Goal: Task Accomplishment & Management: Manage account settings

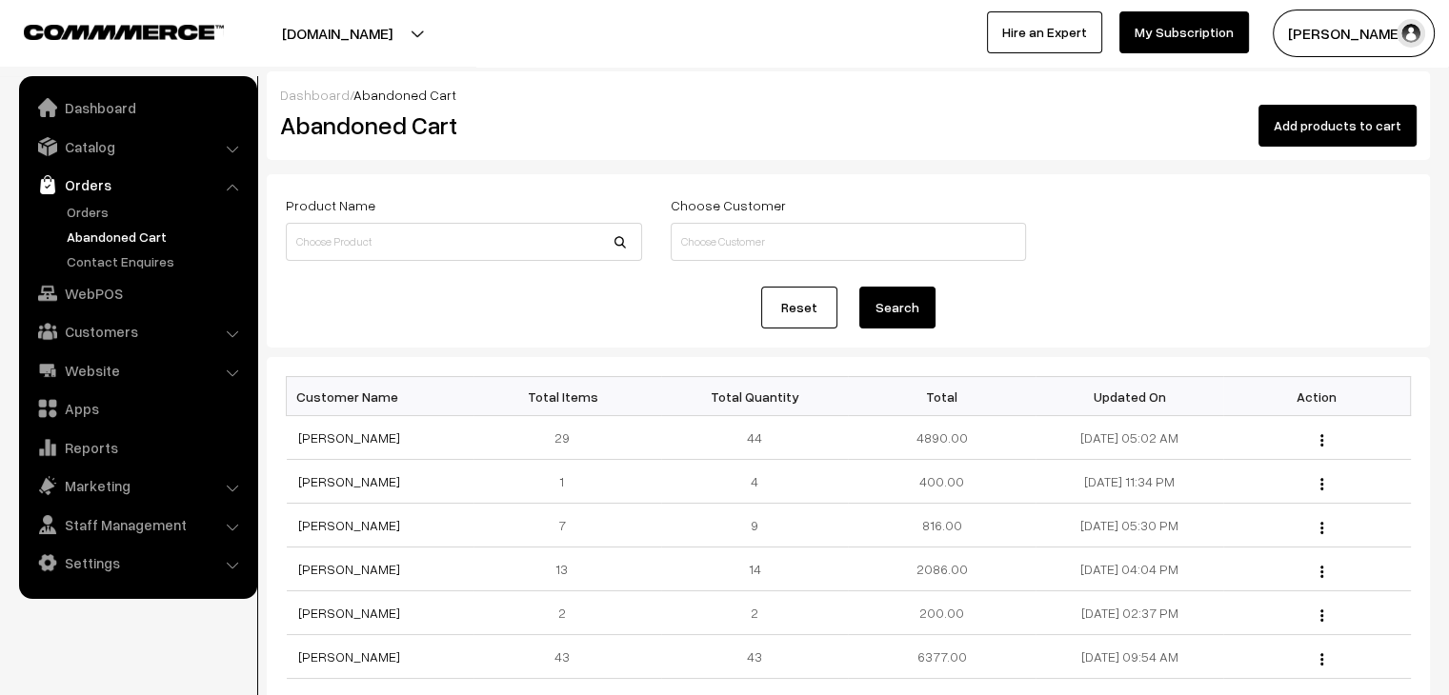
click at [111, 558] on link "Settings" at bounding box center [137, 563] width 227 height 34
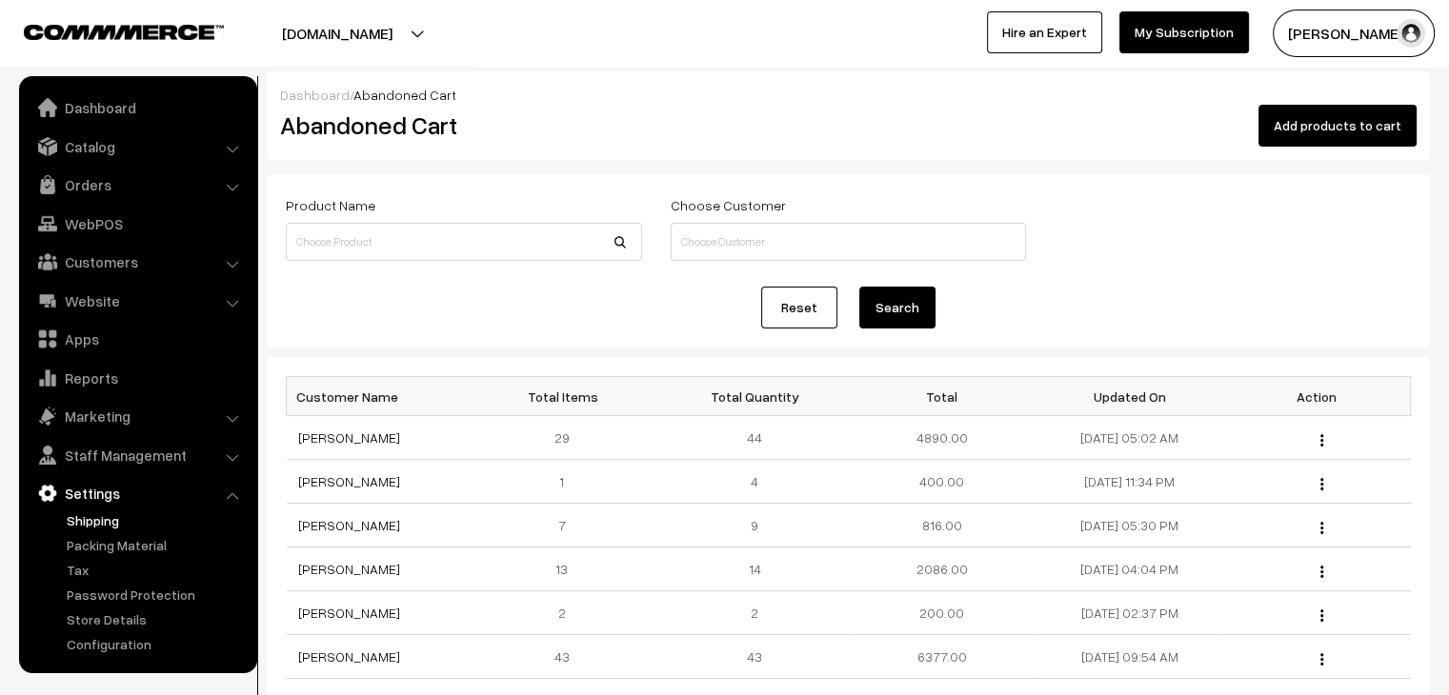
click at [105, 519] on link "Shipping" at bounding box center [156, 521] width 189 height 20
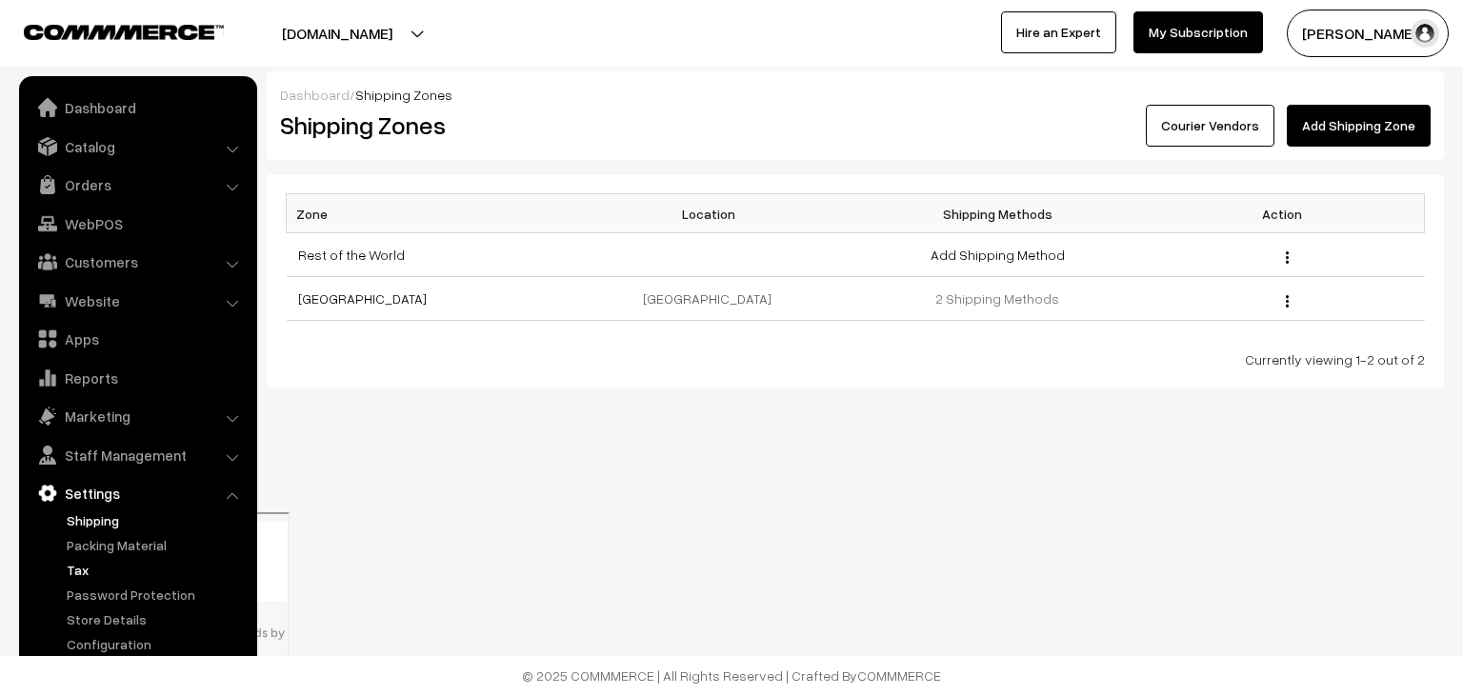
click at [93, 568] on link "Tax" at bounding box center [156, 570] width 189 height 20
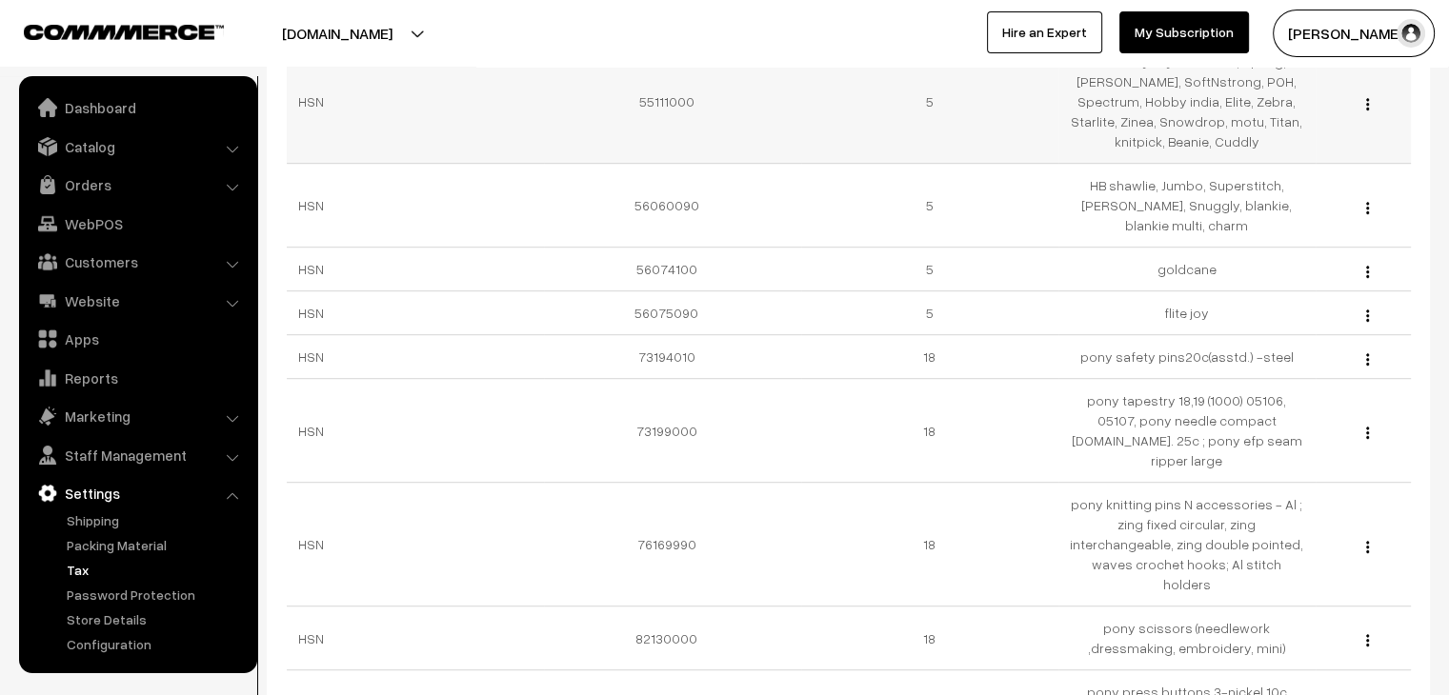
scroll to position [1083, 0]
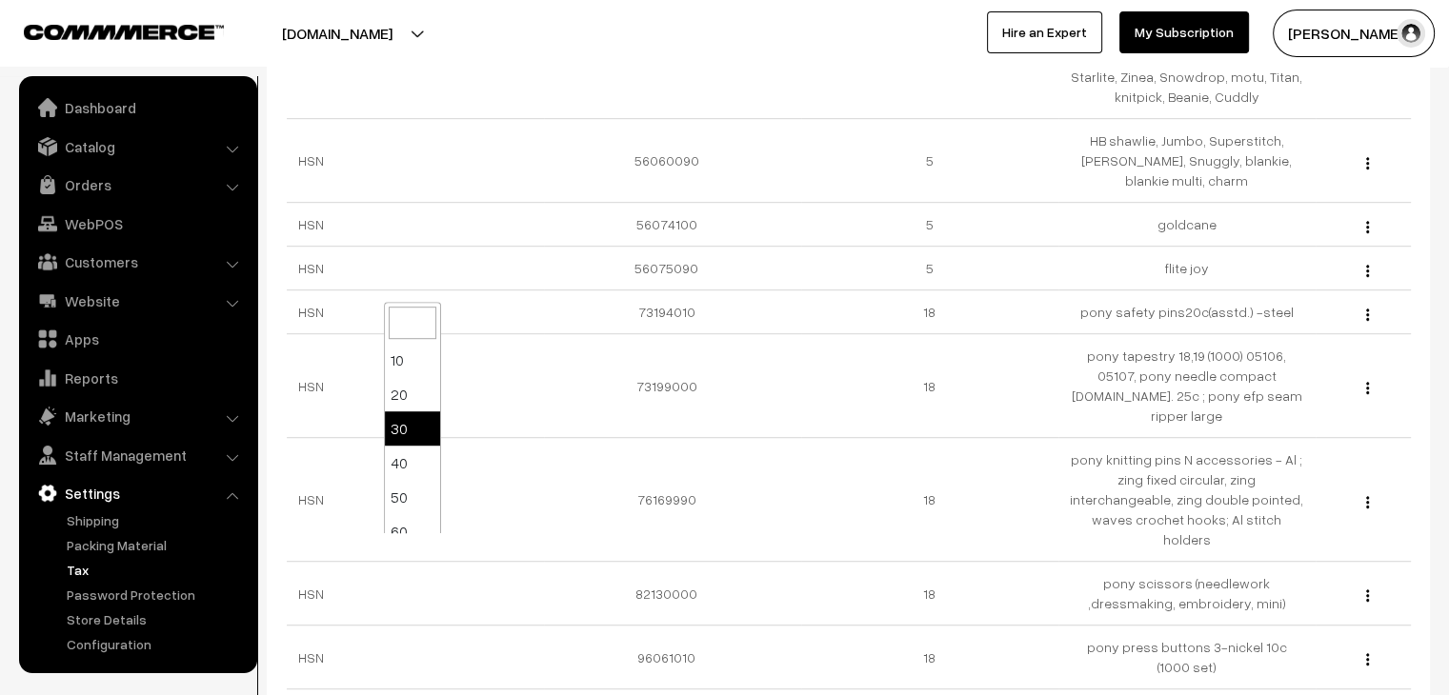
select select "100"
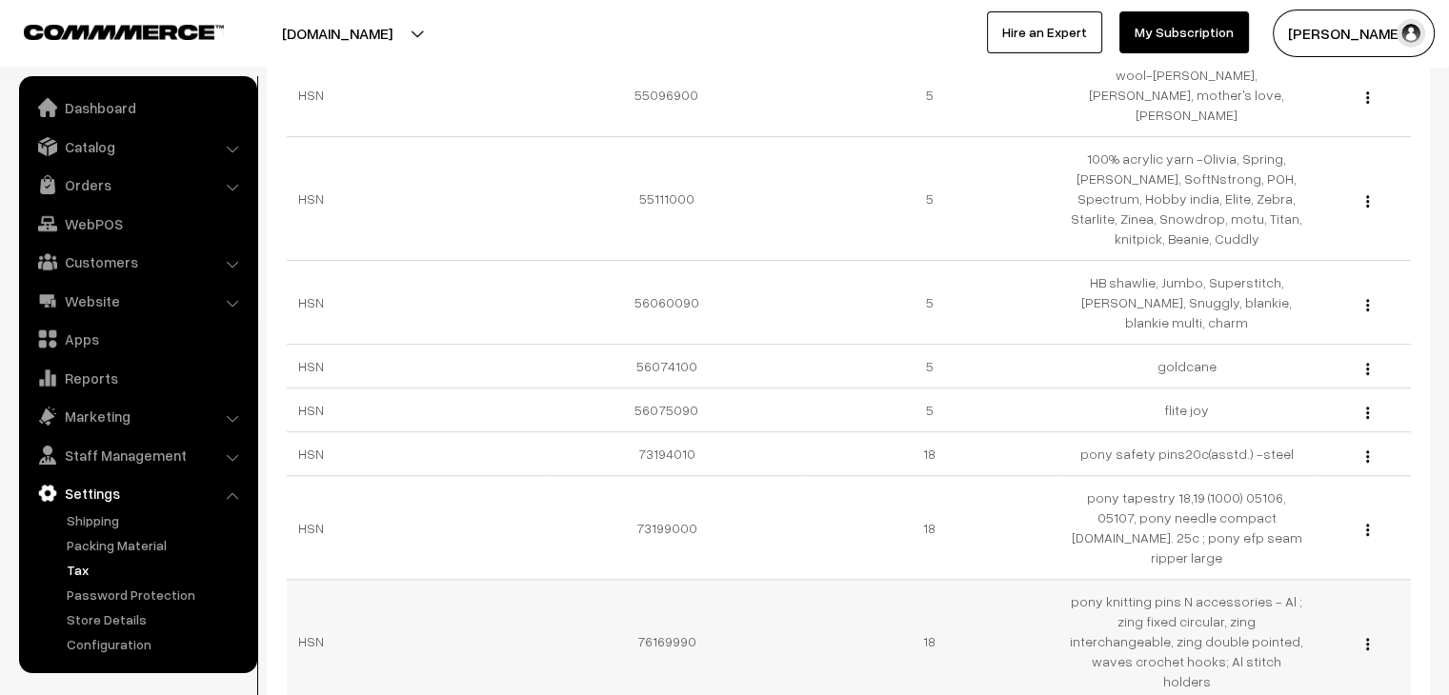
scroll to position [1083, 0]
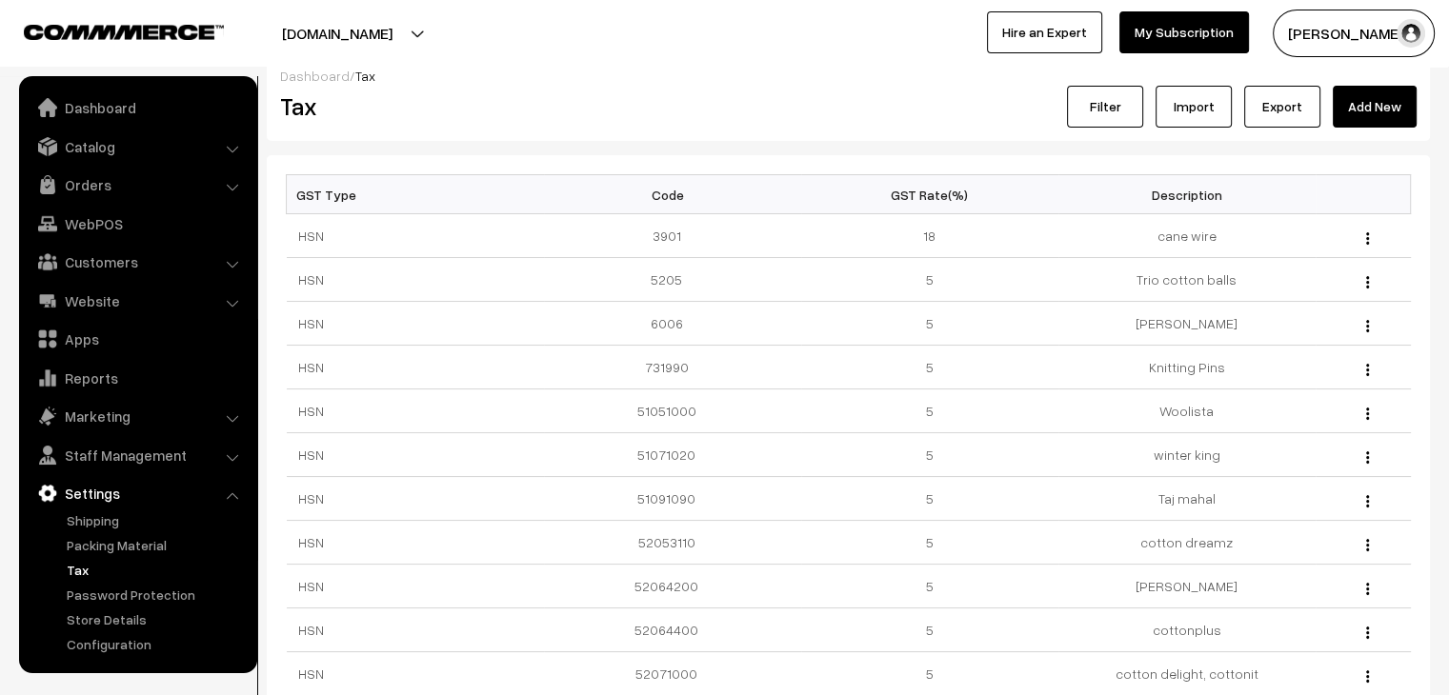
scroll to position [0, 0]
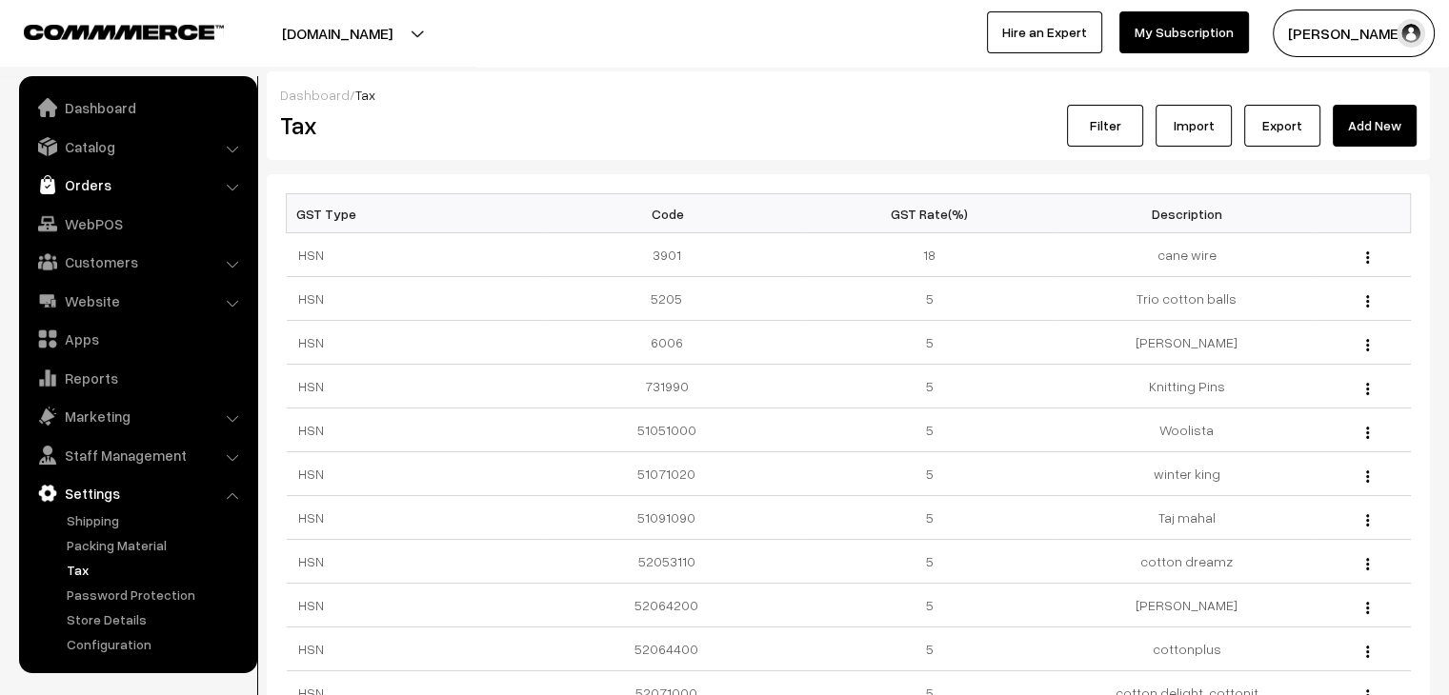
click at [89, 187] on link "Orders" at bounding box center [137, 185] width 227 height 34
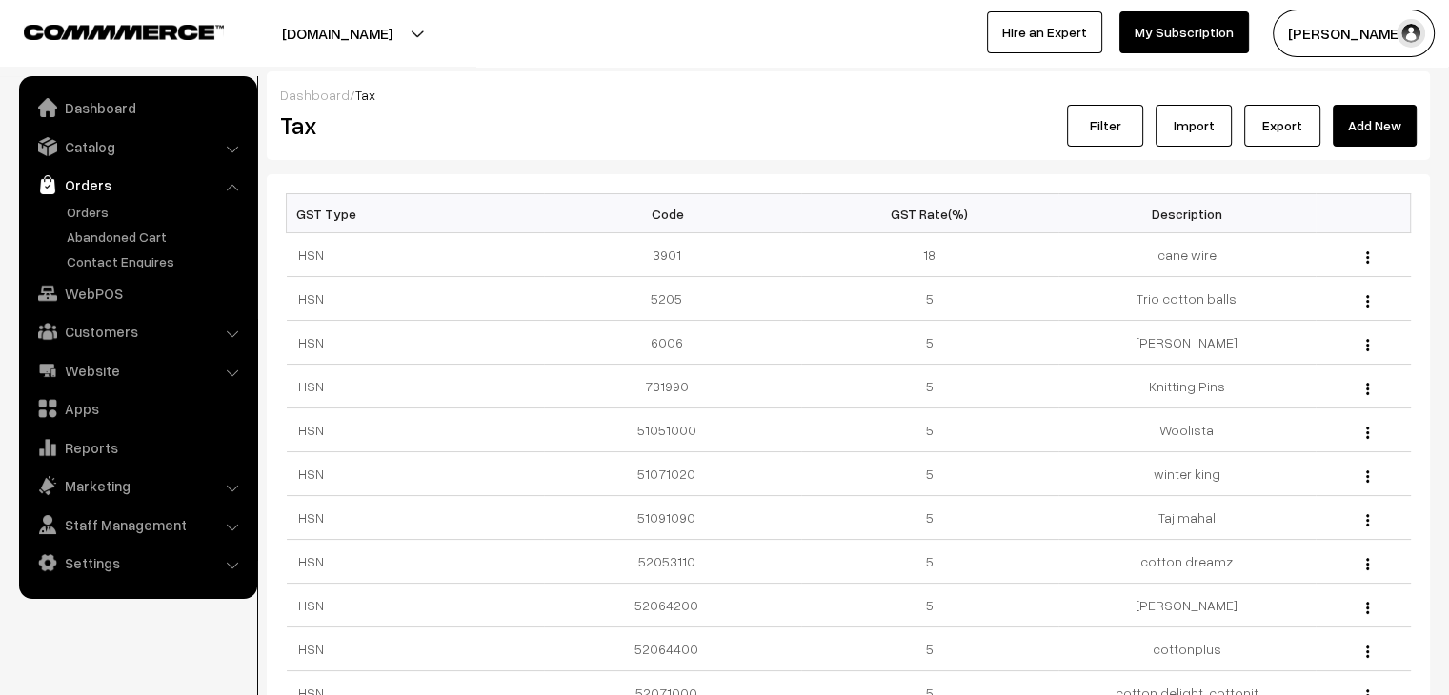
drag, startPoint x: 96, startPoint y: 137, endPoint x: 125, endPoint y: 207, distance: 75.2
click at [96, 138] on link "Catalog" at bounding box center [137, 147] width 227 height 34
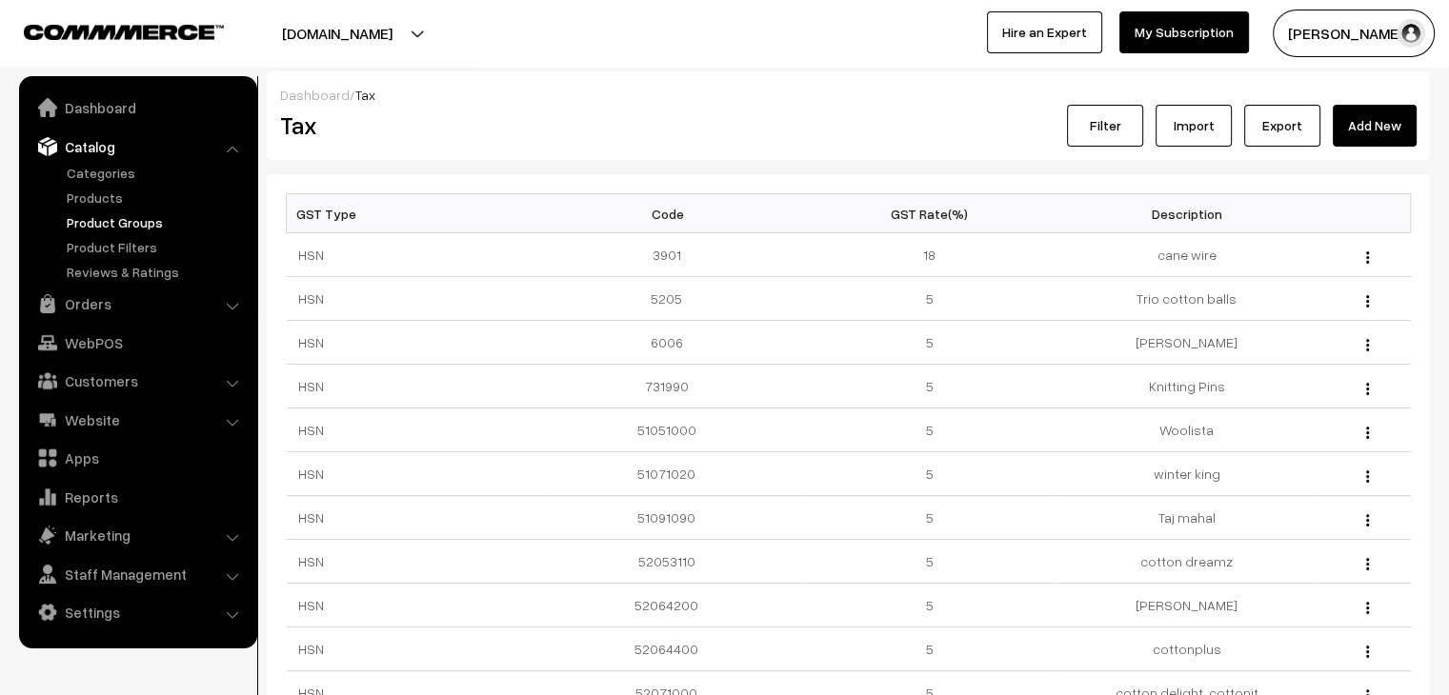
drag, startPoint x: 114, startPoint y: 203, endPoint x: 194, endPoint y: 213, distance: 80.7
click at [114, 203] on link "Products" at bounding box center [156, 198] width 189 height 20
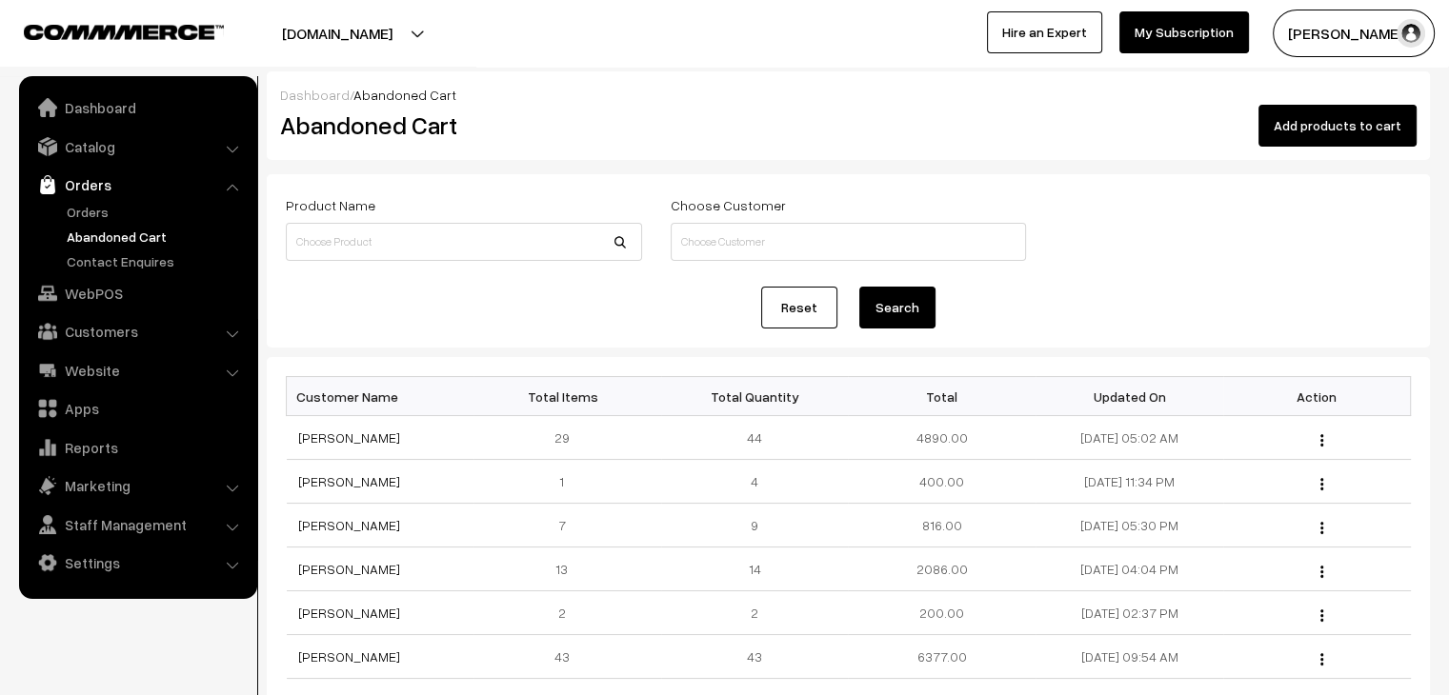
click at [100, 230] on link "Abandoned Cart" at bounding box center [156, 237] width 189 height 20
click at [77, 213] on link "Orders" at bounding box center [156, 212] width 189 height 20
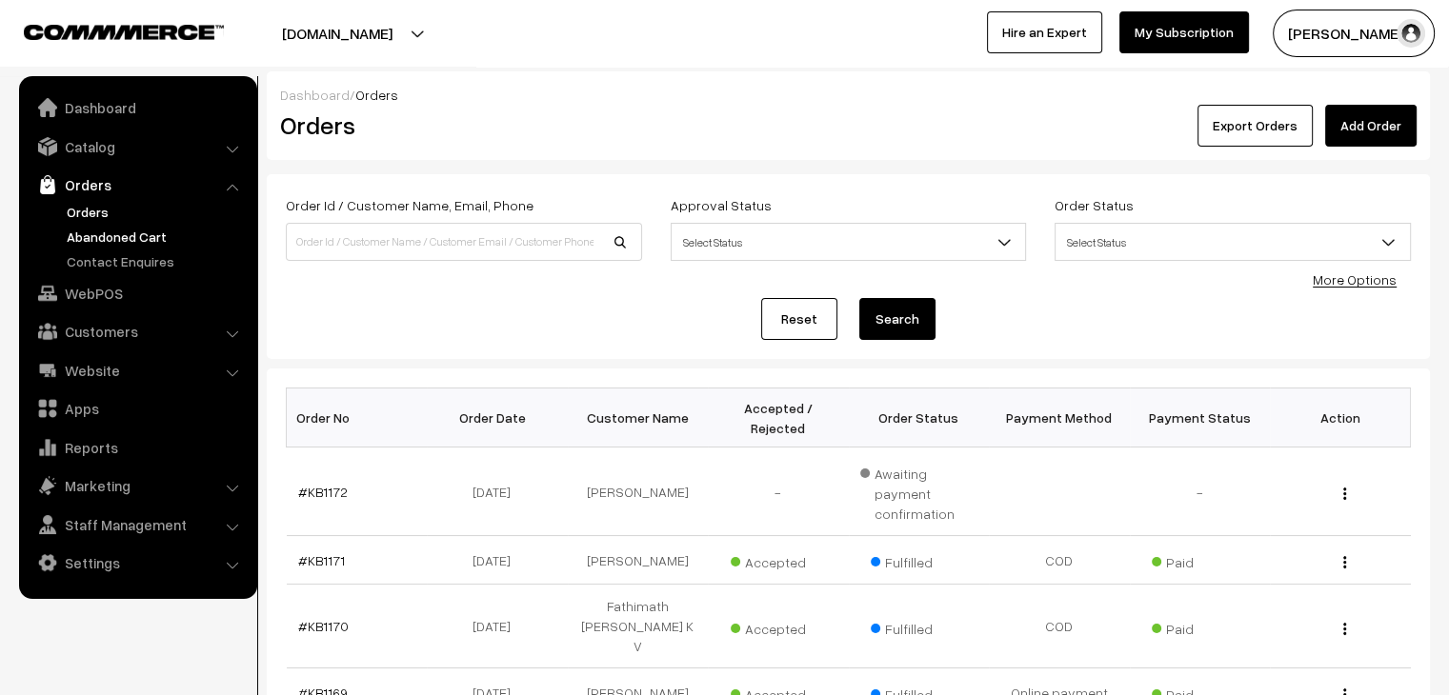
click at [152, 238] on link "Abandoned Cart" at bounding box center [156, 237] width 189 height 20
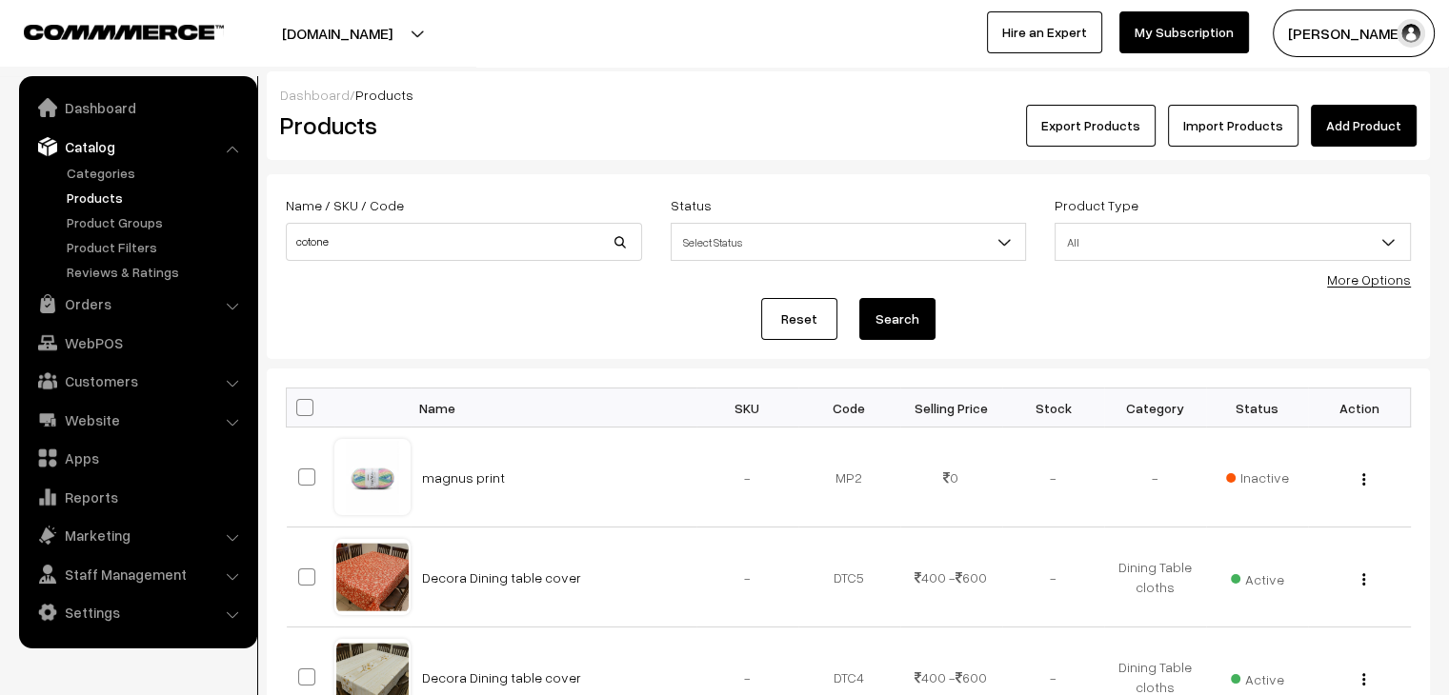
type input "cotone"
click at [859, 298] on button "Search" at bounding box center [897, 319] width 76 height 42
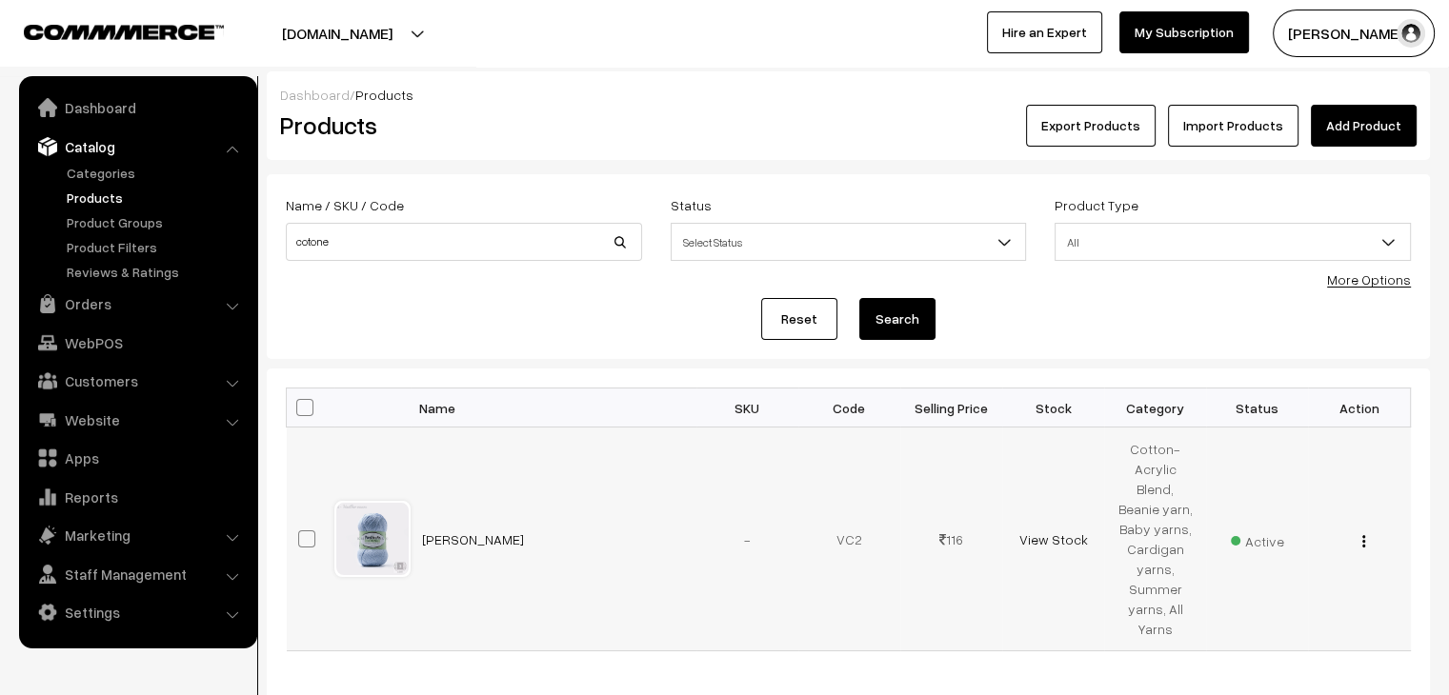
click at [1362, 535] on img "button" at bounding box center [1363, 541] width 3 height 12
click at [1307, 602] on link "Edit" at bounding box center [1278, 612] width 162 height 42
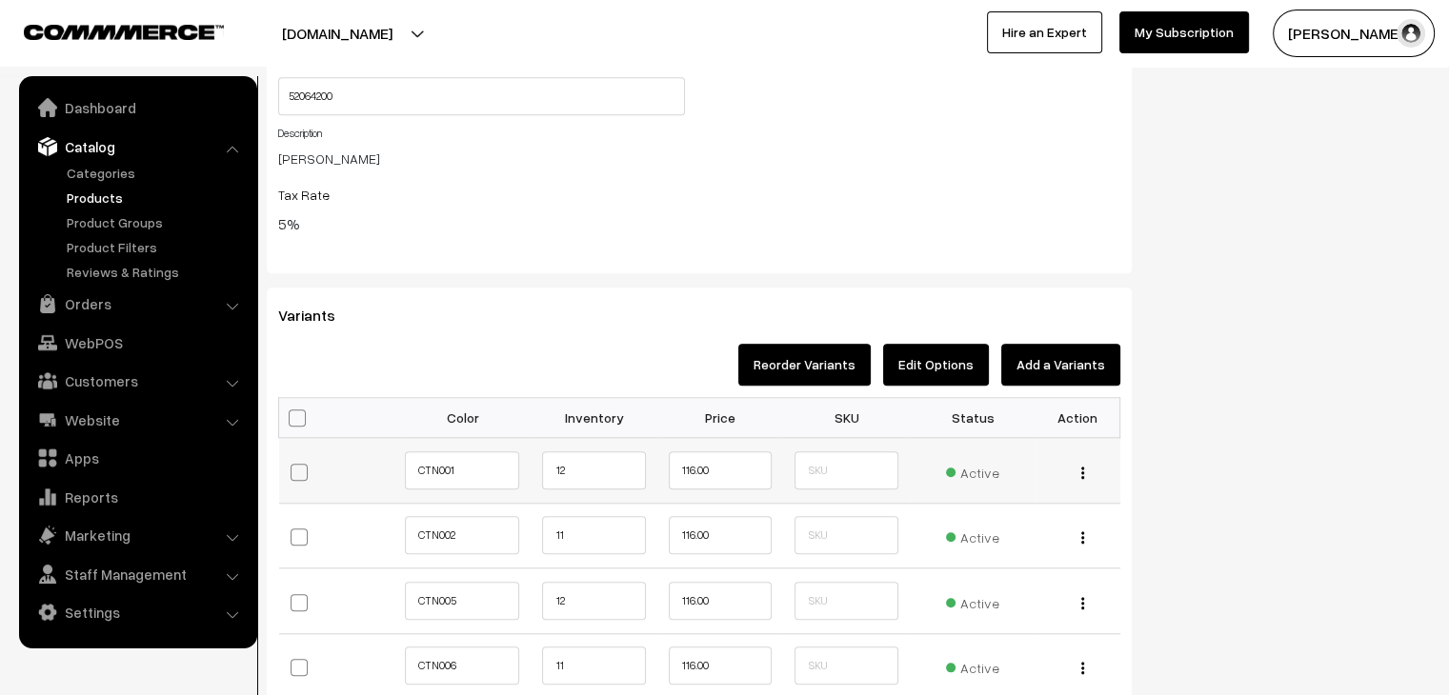
scroll to position [1810, 0]
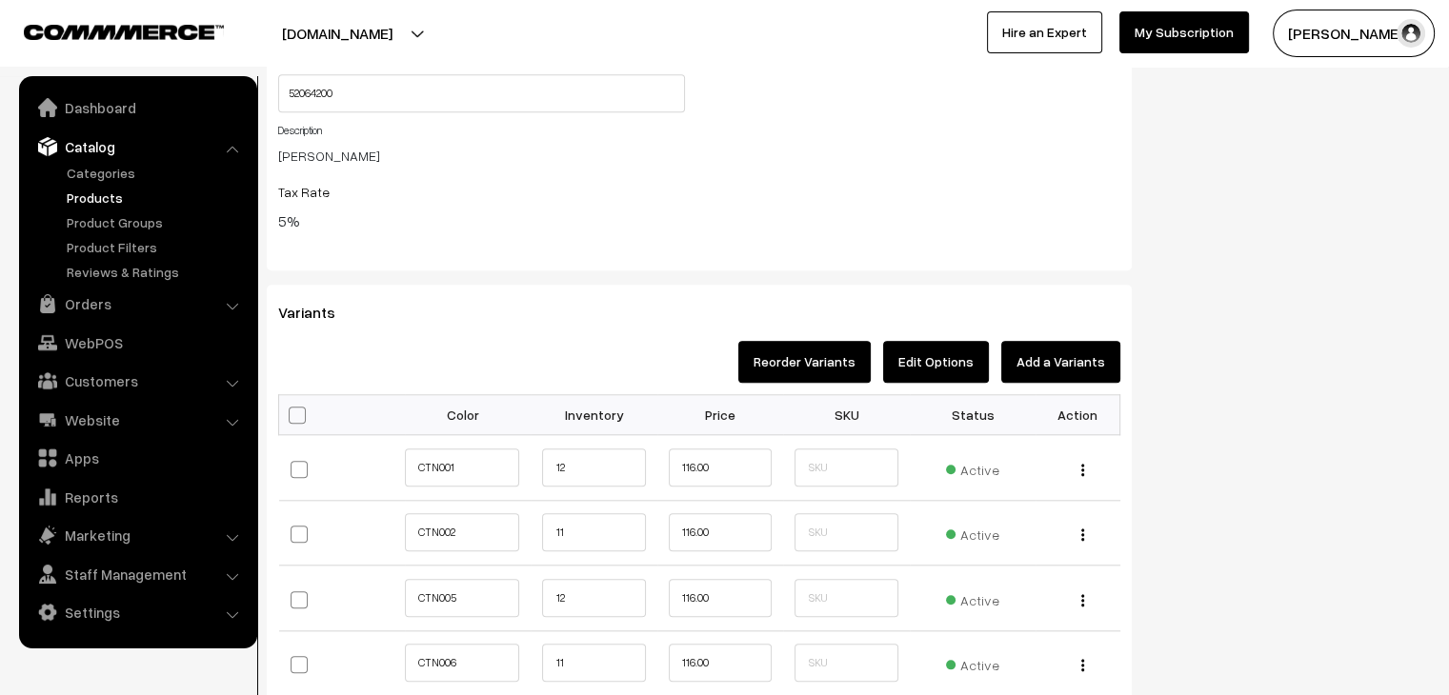
click at [293, 401] on th at bounding box center [342, 415] width 126 height 40
click at [301, 416] on span at bounding box center [297, 415] width 17 height 17
click at [301, 416] on input "checkbox" at bounding box center [295, 414] width 12 height 12
checkbox input "true"
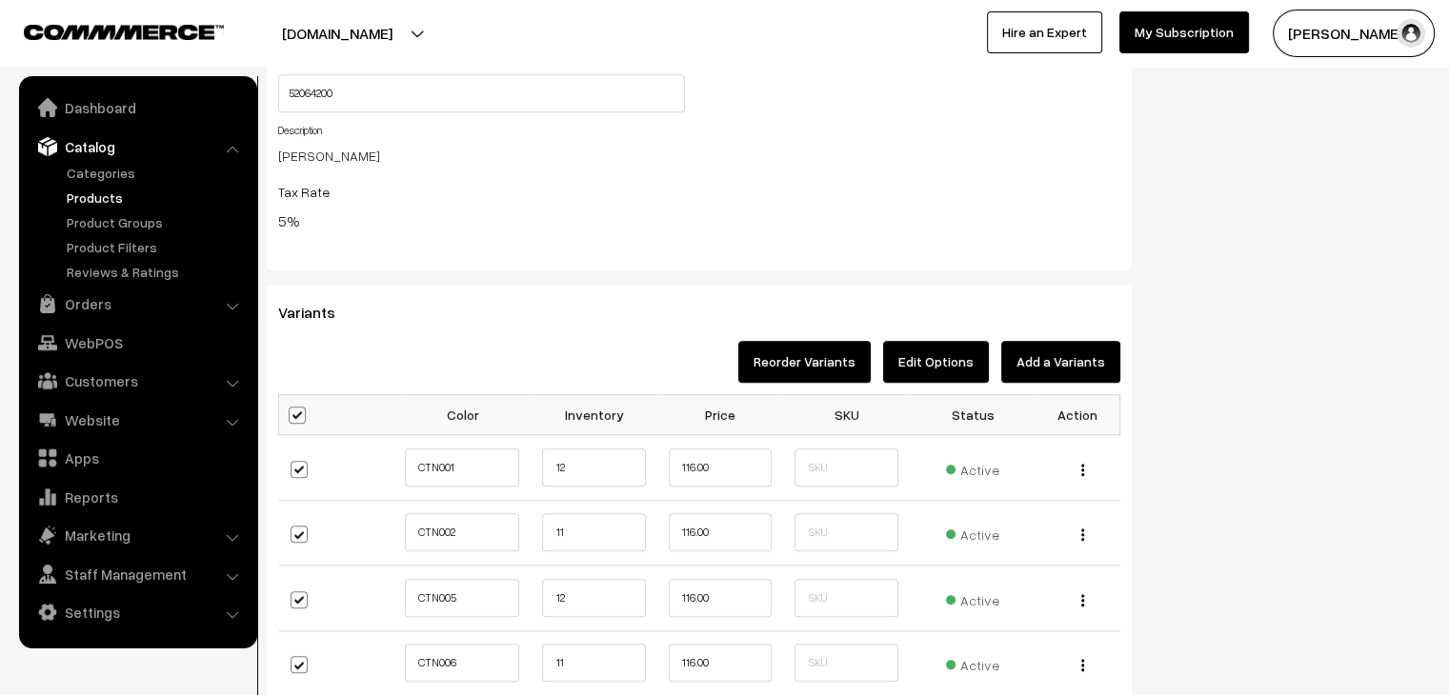
checkbox input "true"
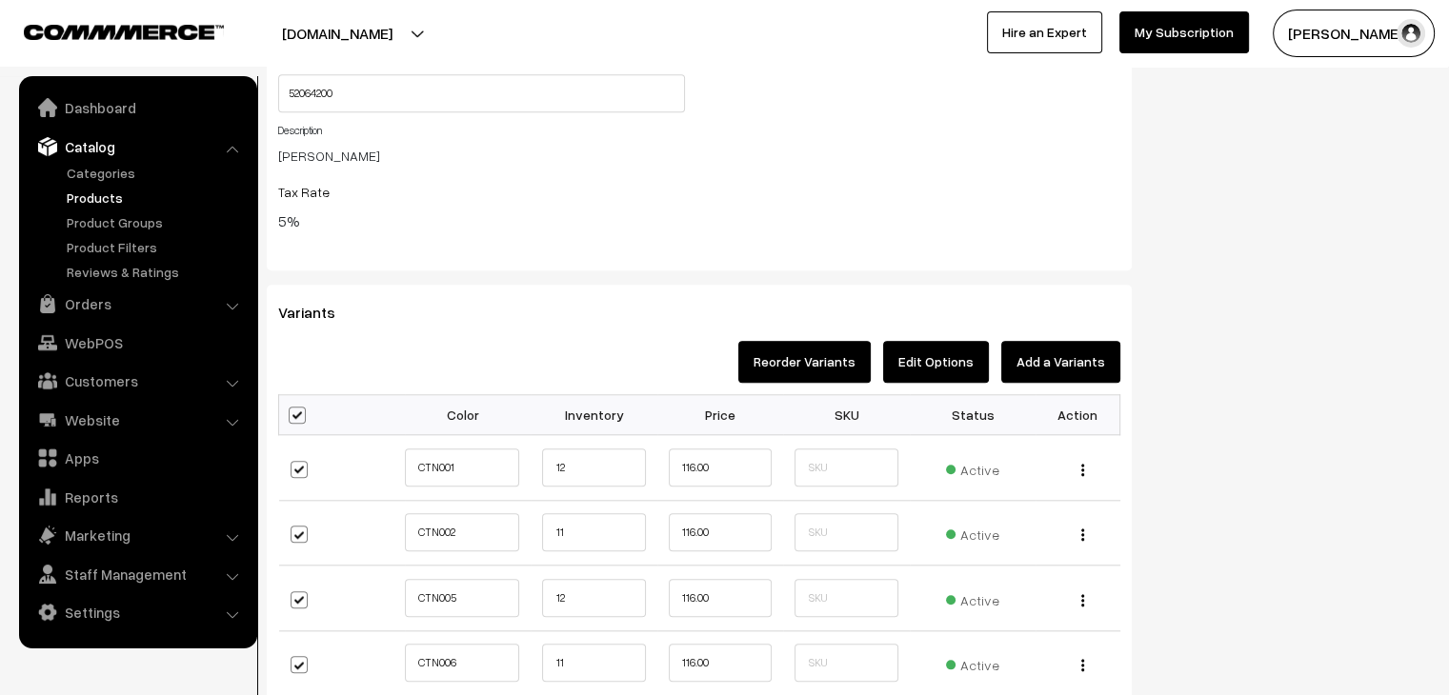
checkbox input "true"
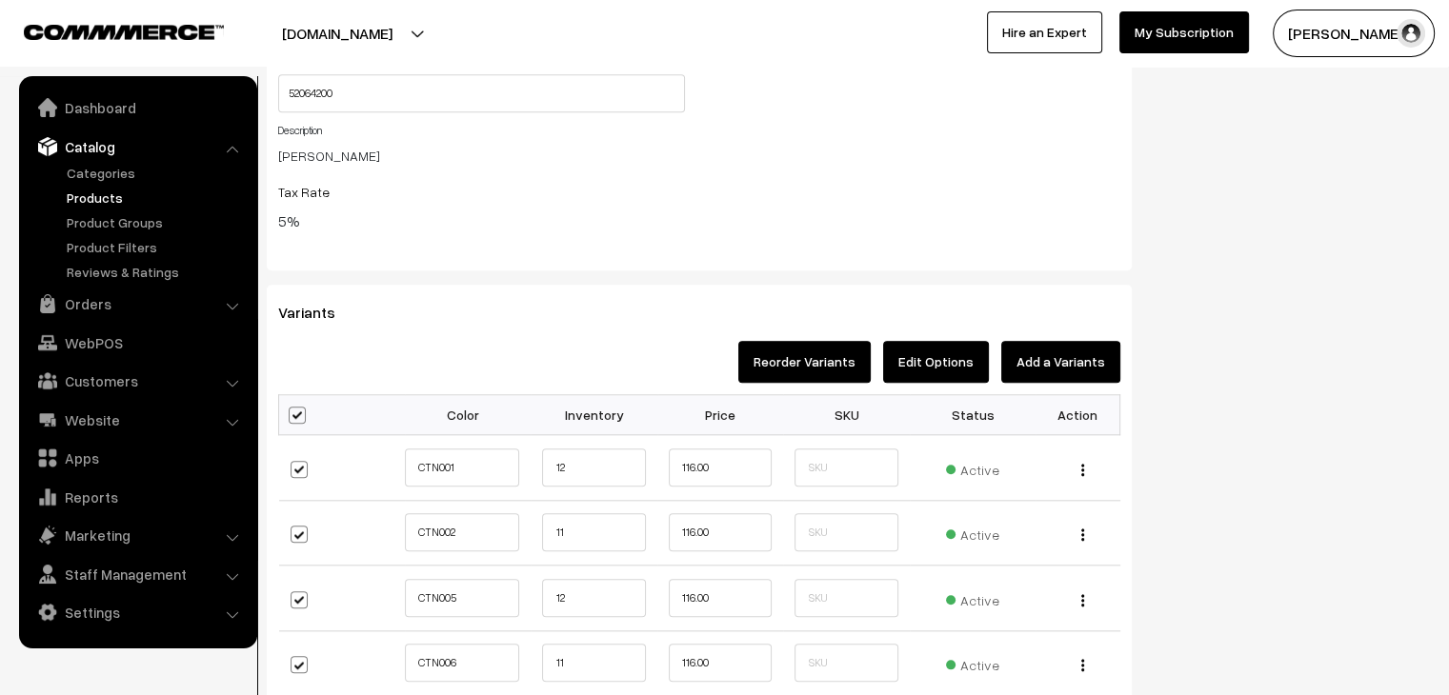
checkbox input "true"
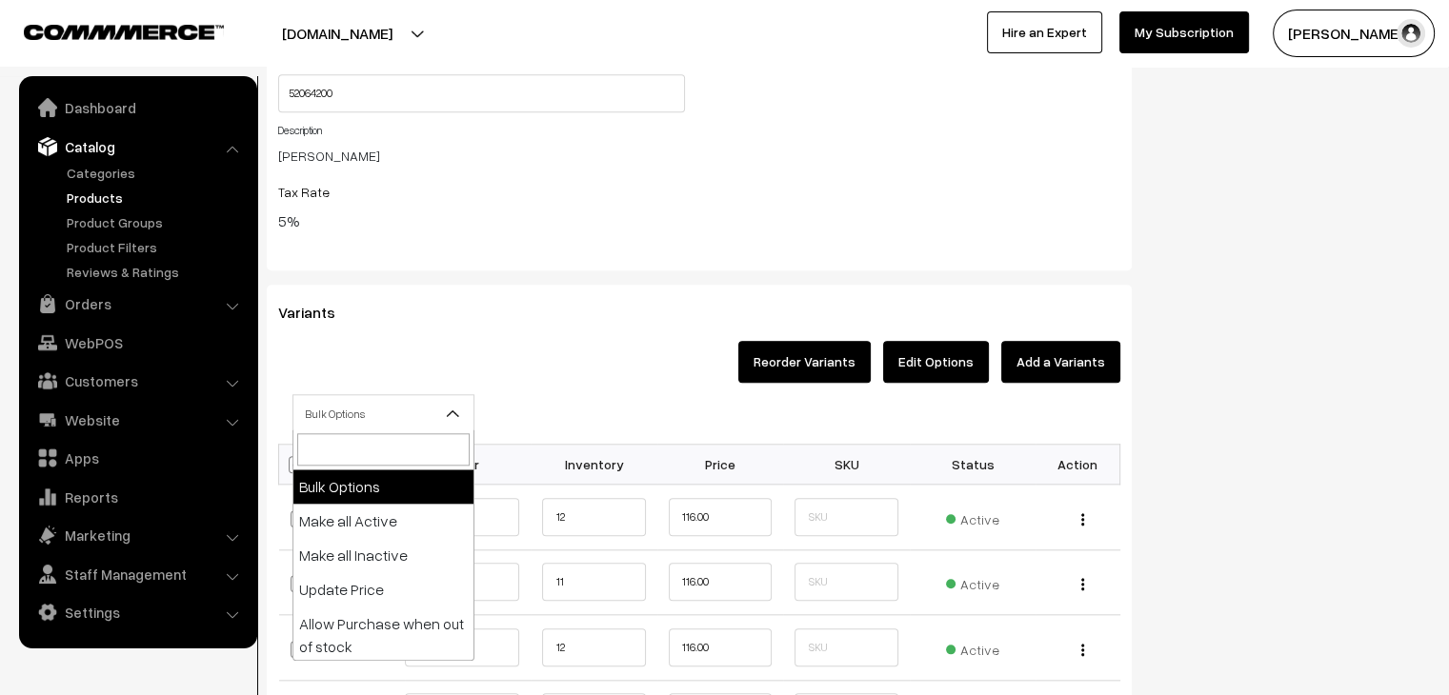
click at [385, 420] on span "Bulk Options" at bounding box center [383, 413] width 180 height 33
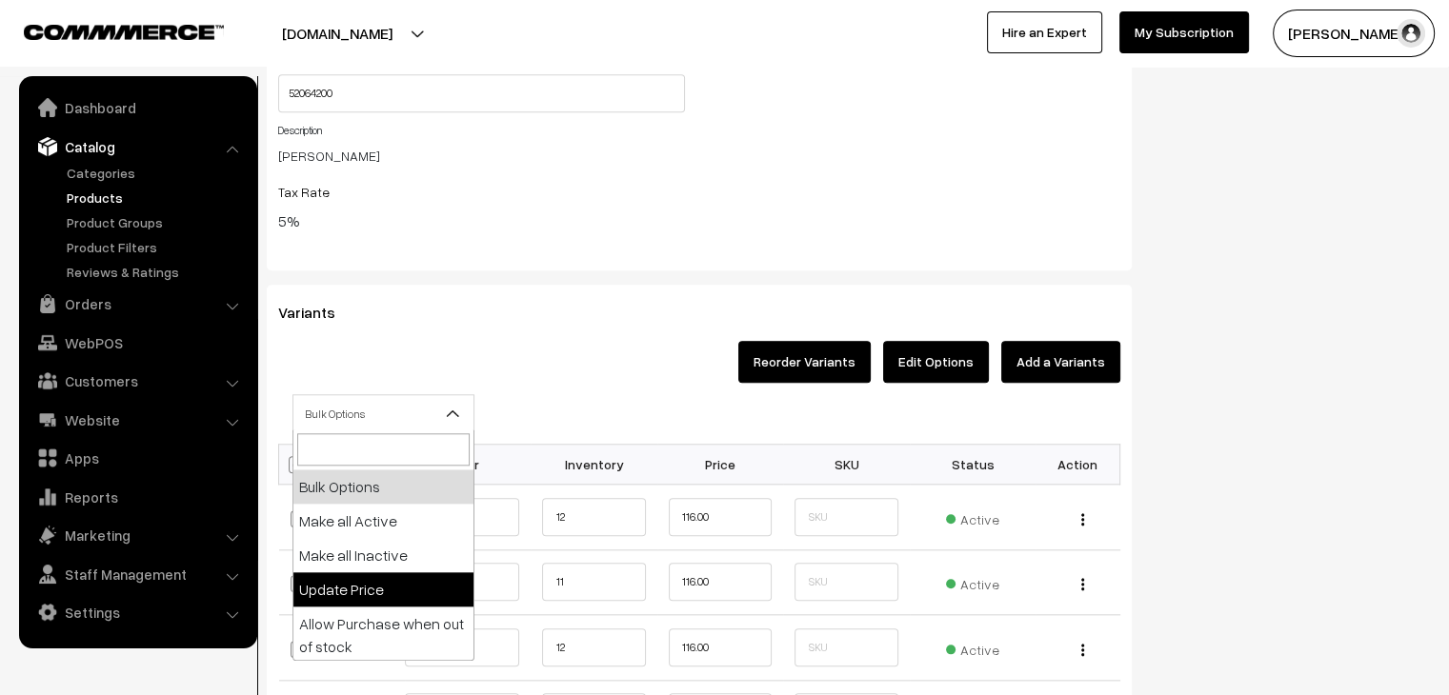
select select "0"
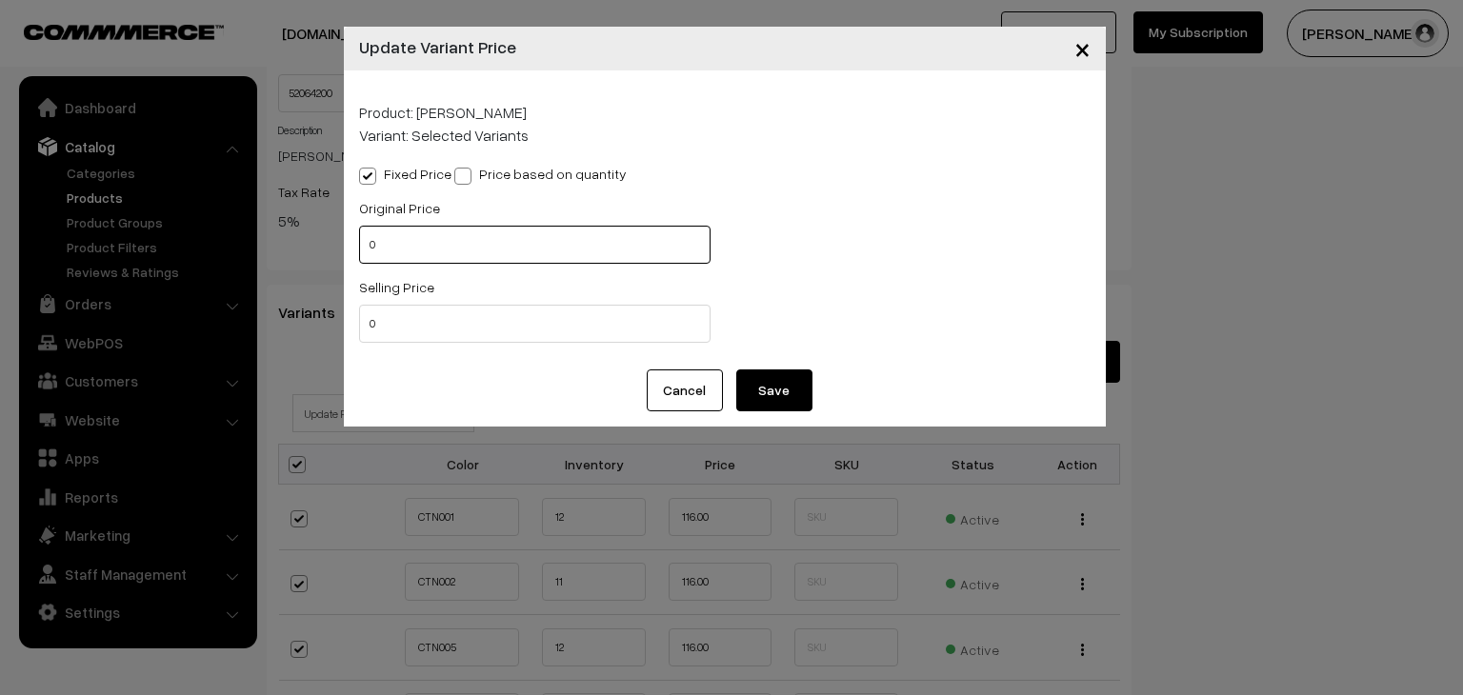
click at [397, 252] on input "0" at bounding box center [534, 245] width 351 height 38
type input "125"
click at [702, 400] on button "Cancel" at bounding box center [685, 391] width 76 height 42
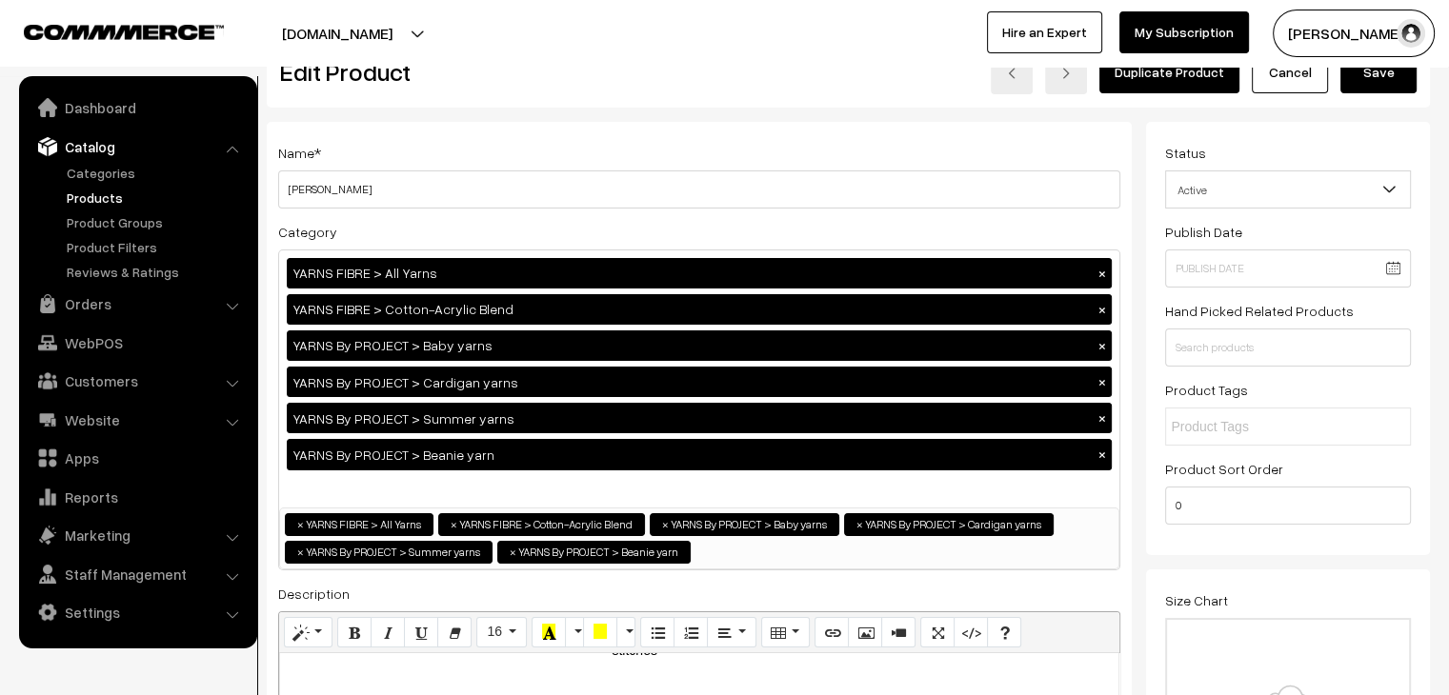
scroll to position [0, 0]
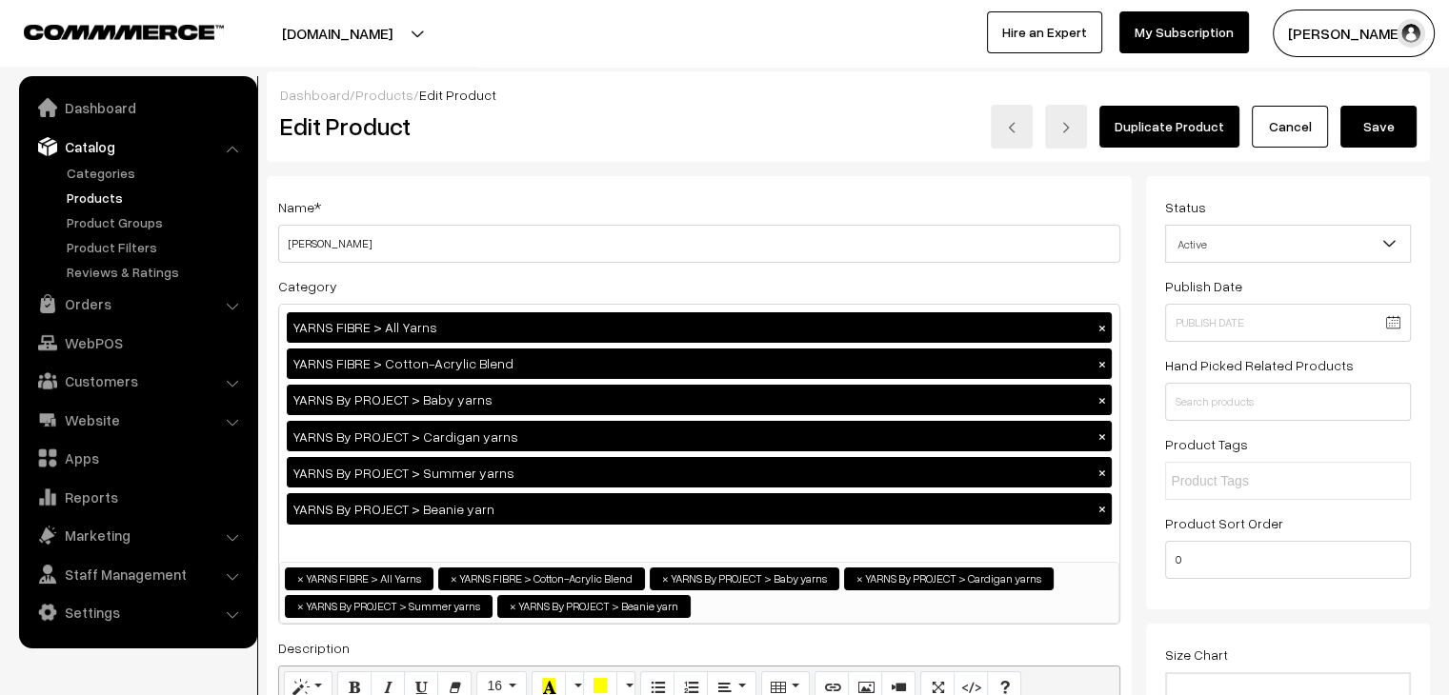
click at [367, 90] on link "Products" at bounding box center [384, 95] width 58 height 16
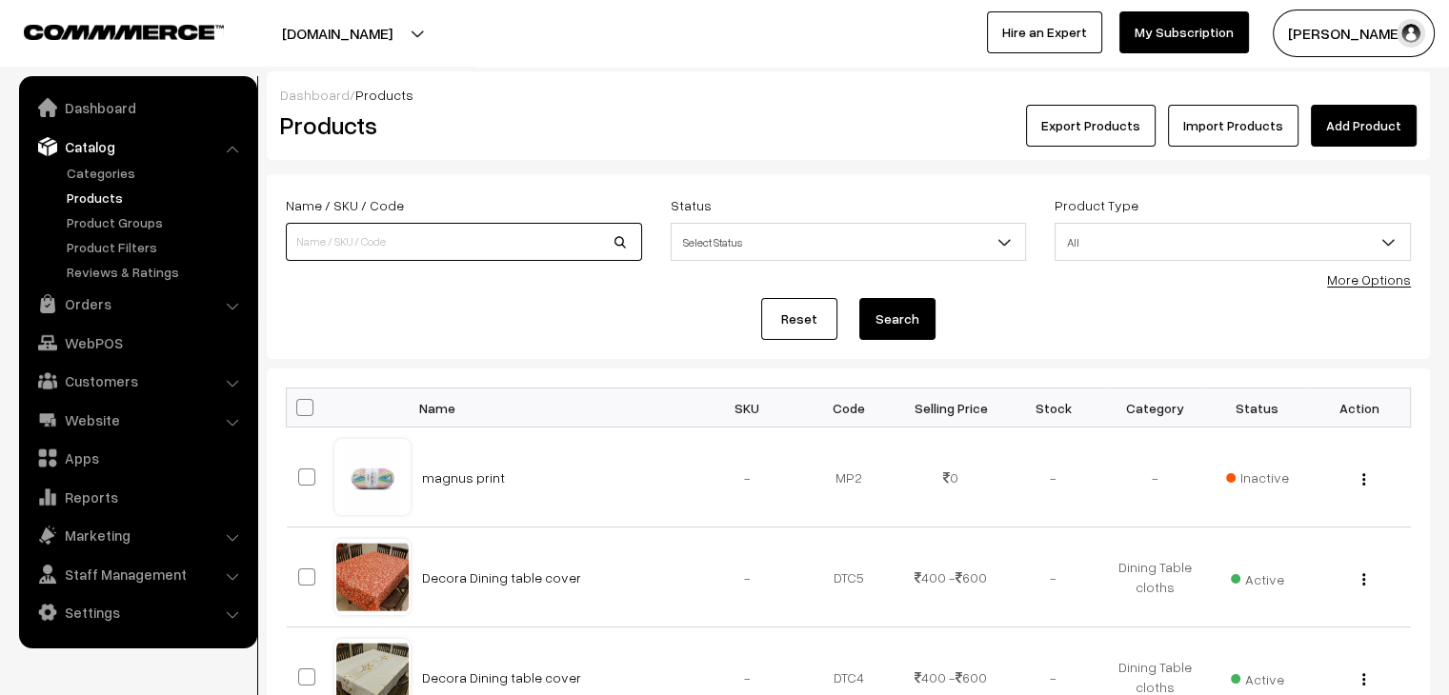
click at [436, 244] on input at bounding box center [464, 242] width 356 height 38
type input "cool"
click at [859, 298] on button "Search" at bounding box center [897, 319] width 76 height 42
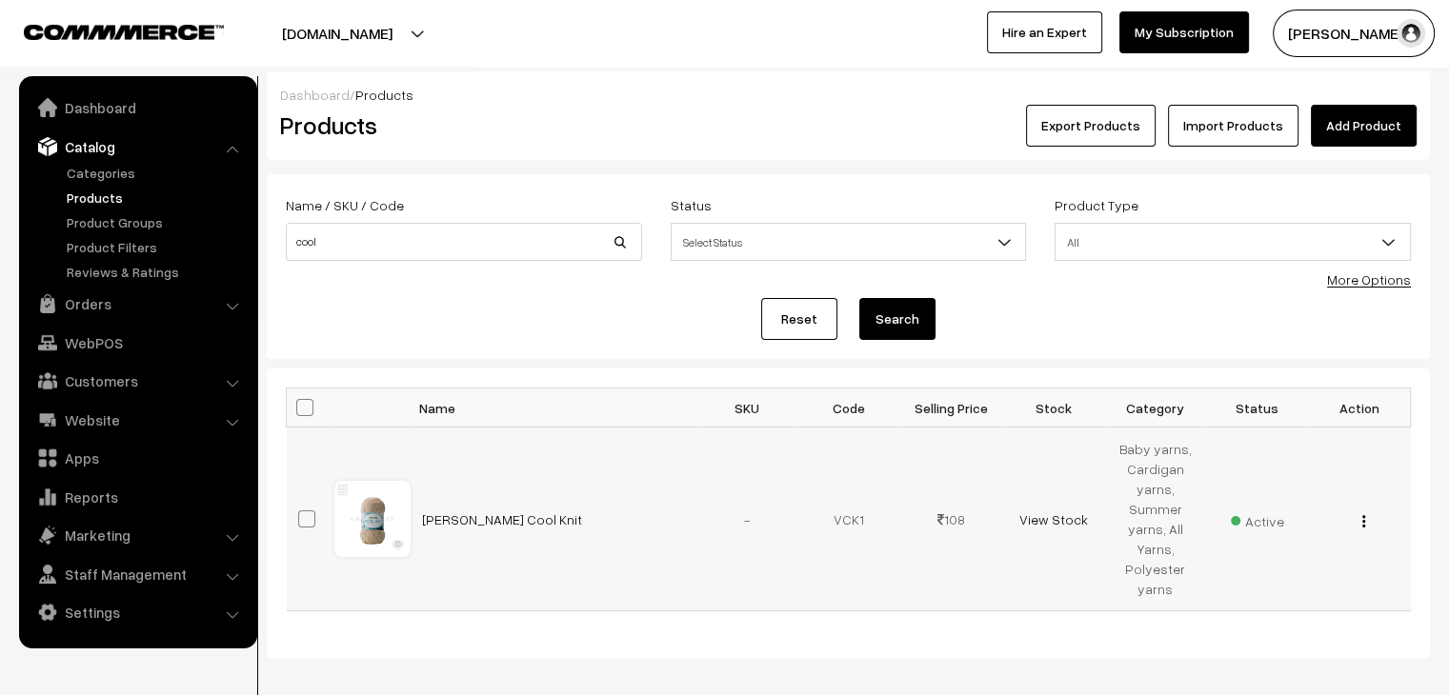
click at [1364, 524] on img "button" at bounding box center [1363, 521] width 3 height 12
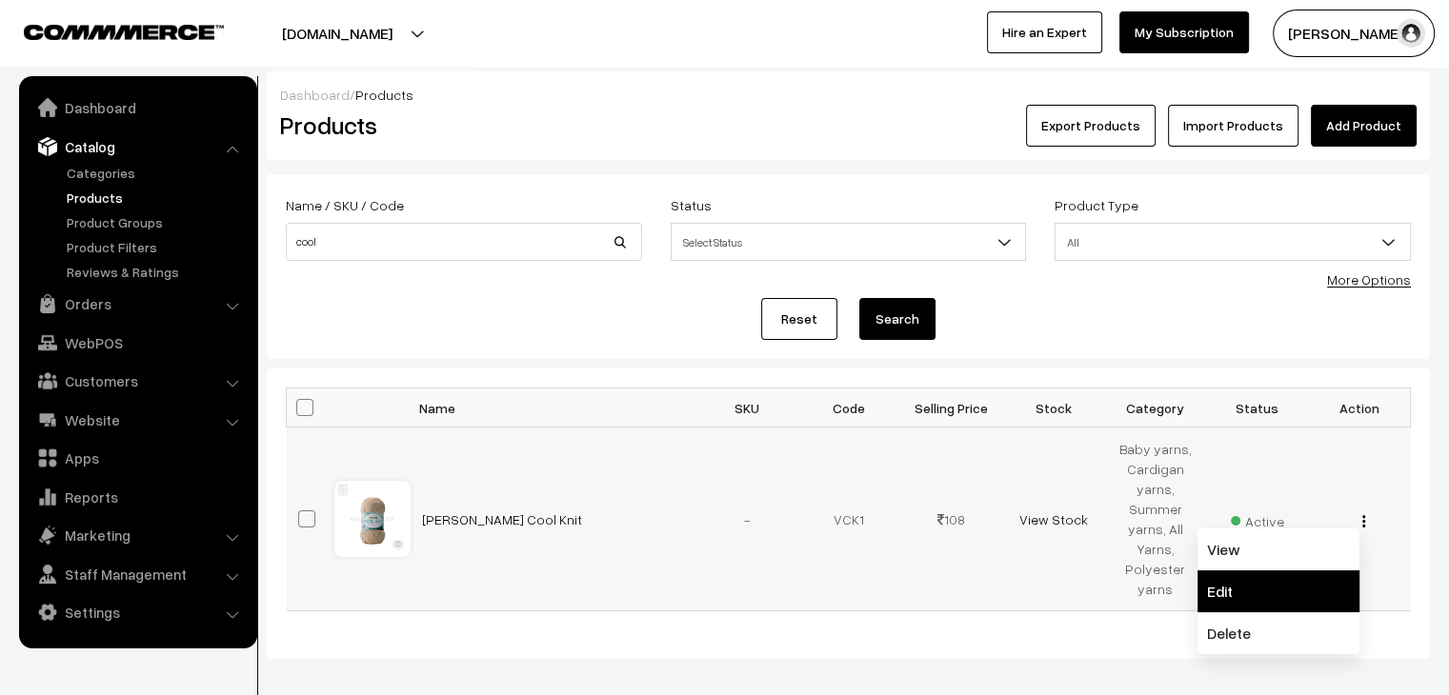
click at [1287, 582] on link "Edit" at bounding box center [1278, 592] width 162 height 42
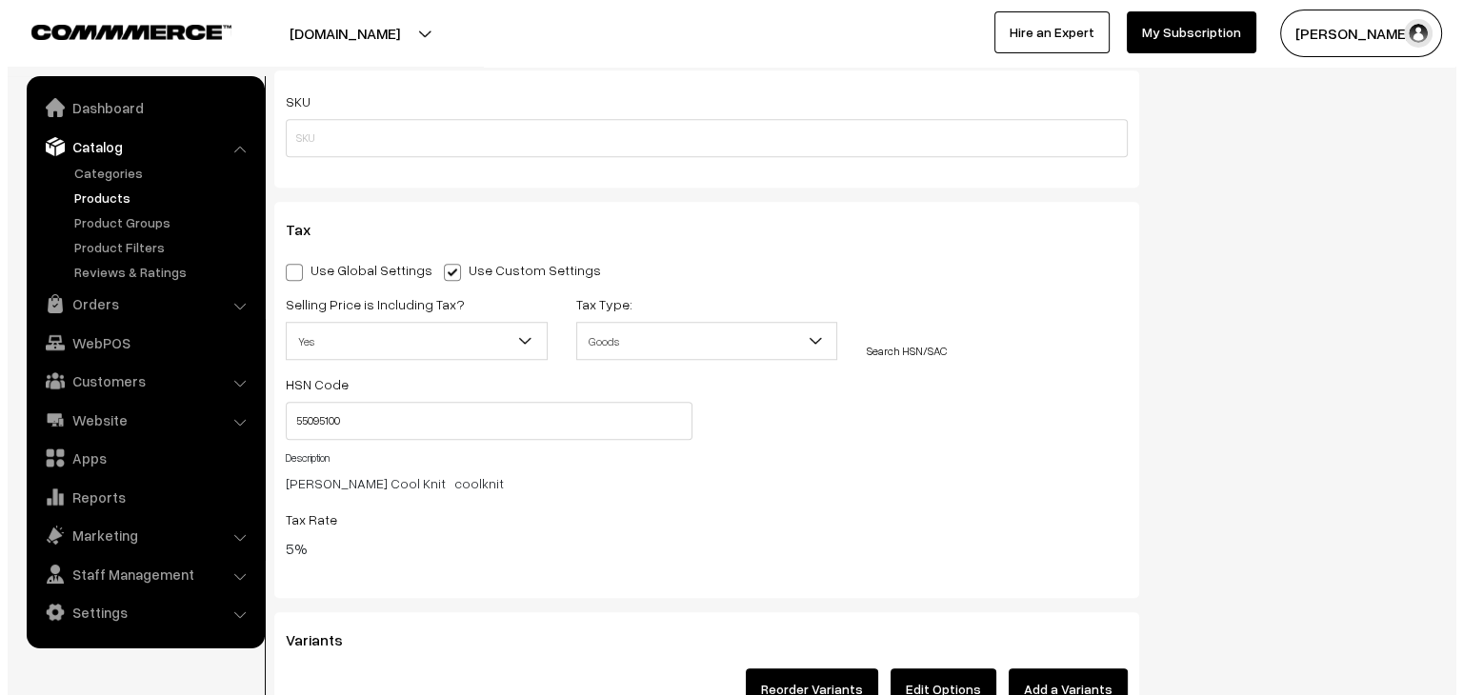
scroll to position [1810, 0]
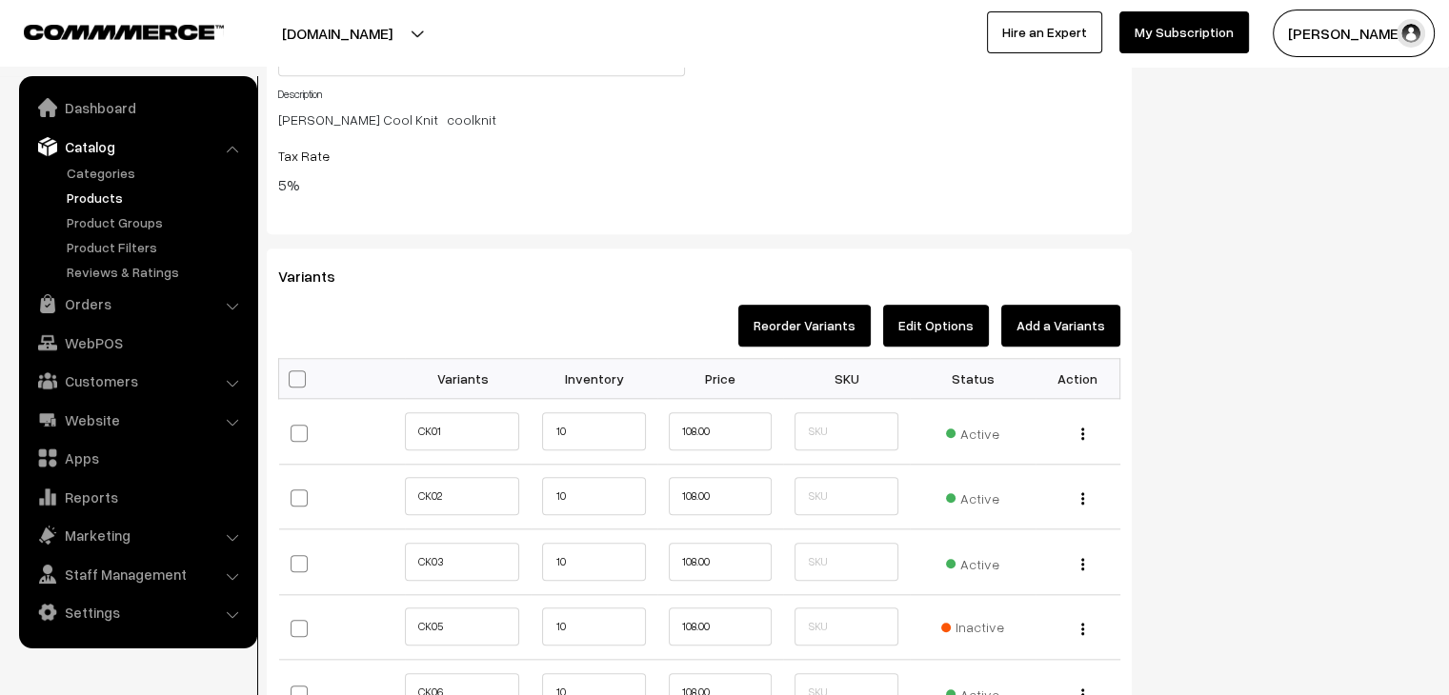
click at [299, 373] on span at bounding box center [297, 379] width 17 height 17
click at [299, 373] on input "checkbox" at bounding box center [295, 377] width 12 height 12
checkbox input "true"
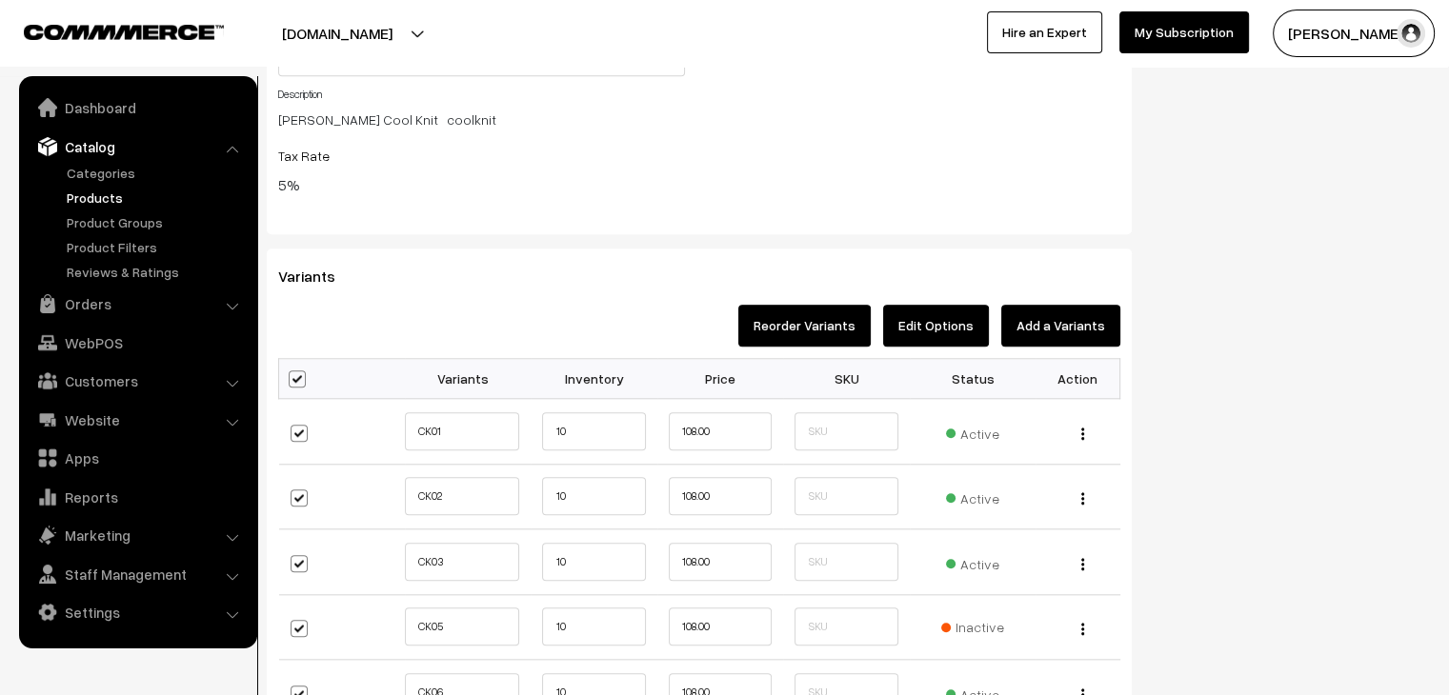
checkbox input "true"
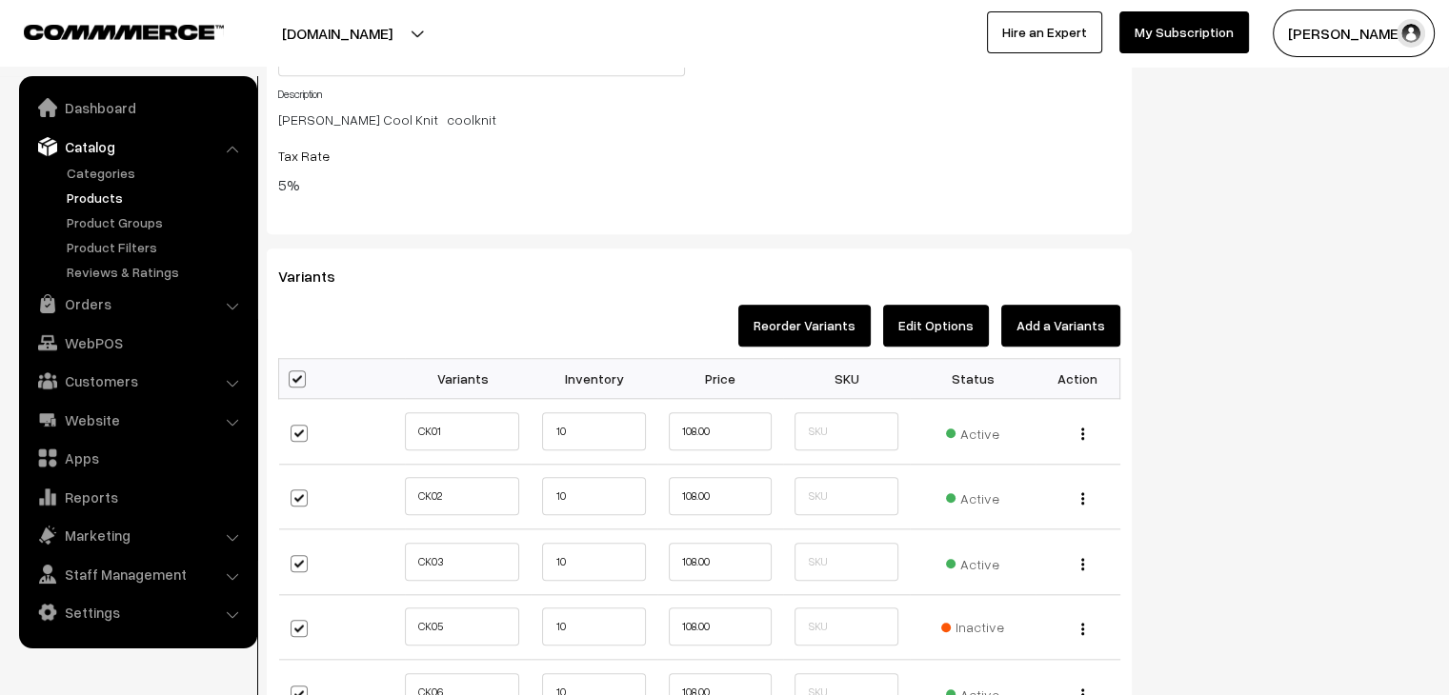
checkbox input "true"
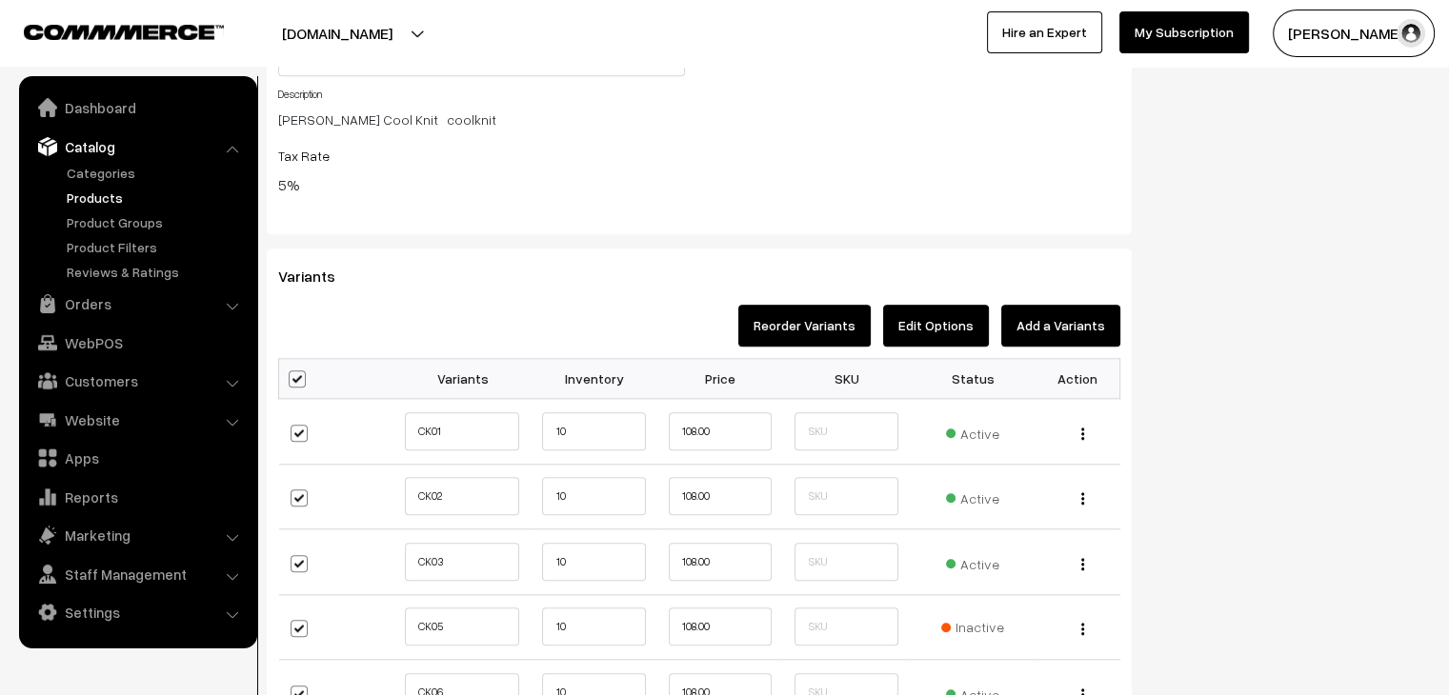
checkbox input "true"
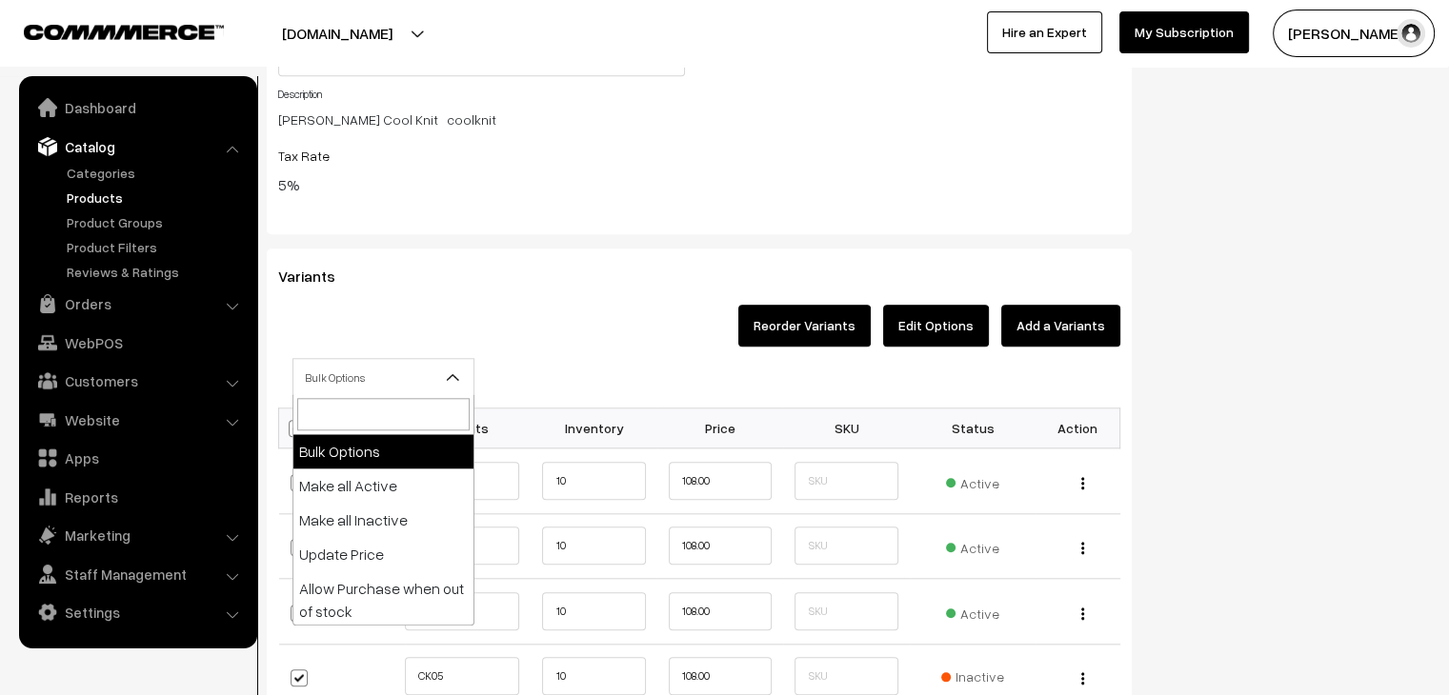
click at [345, 379] on span "Bulk Options" at bounding box center [383, 377] width 180 height 33
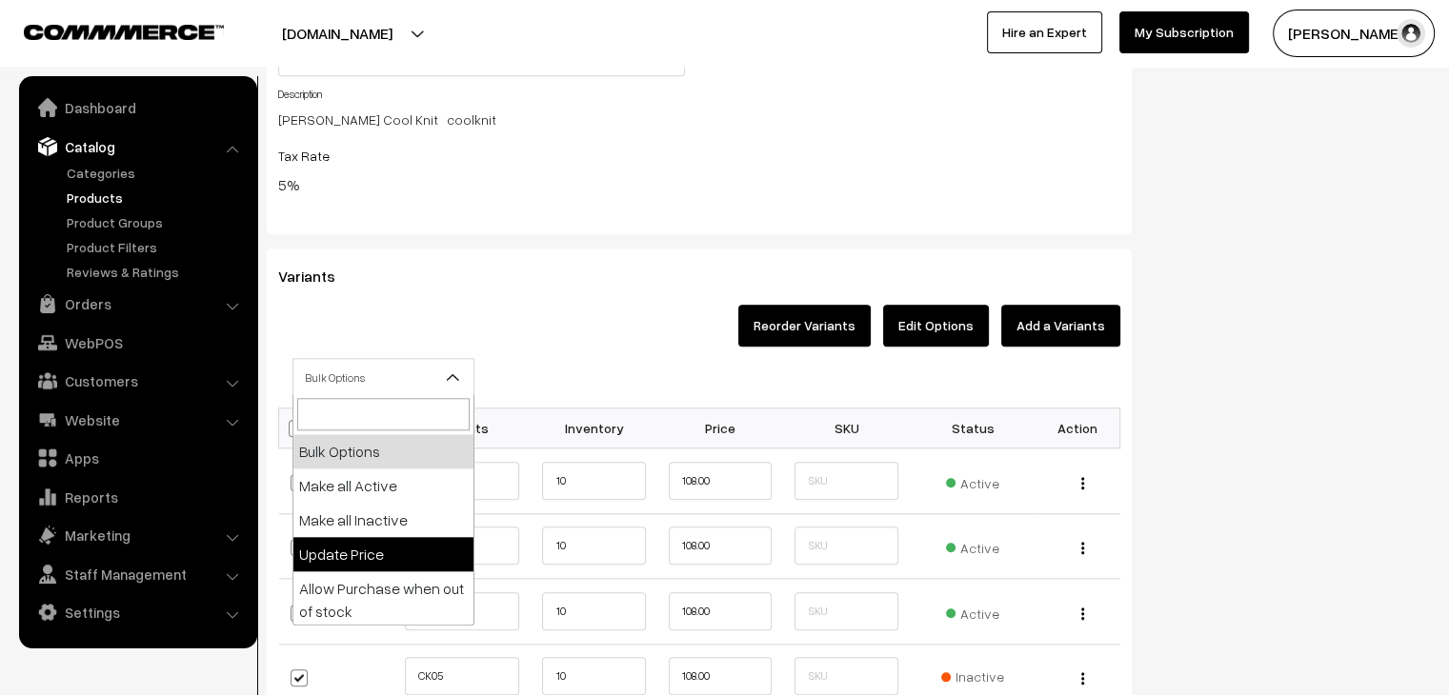
select select "0"
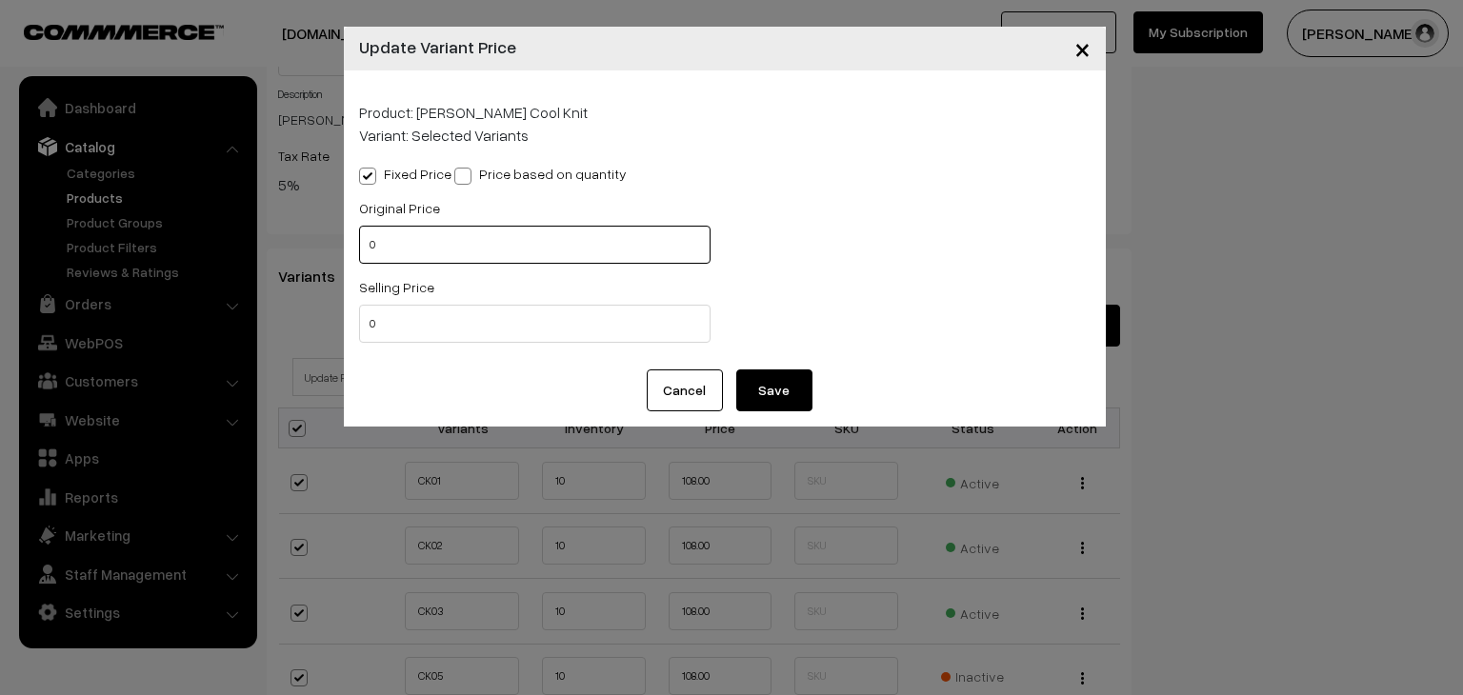
click at [368, 246] on input "0" at bounding box center [534, 245] width 351 height 38
type input "120"
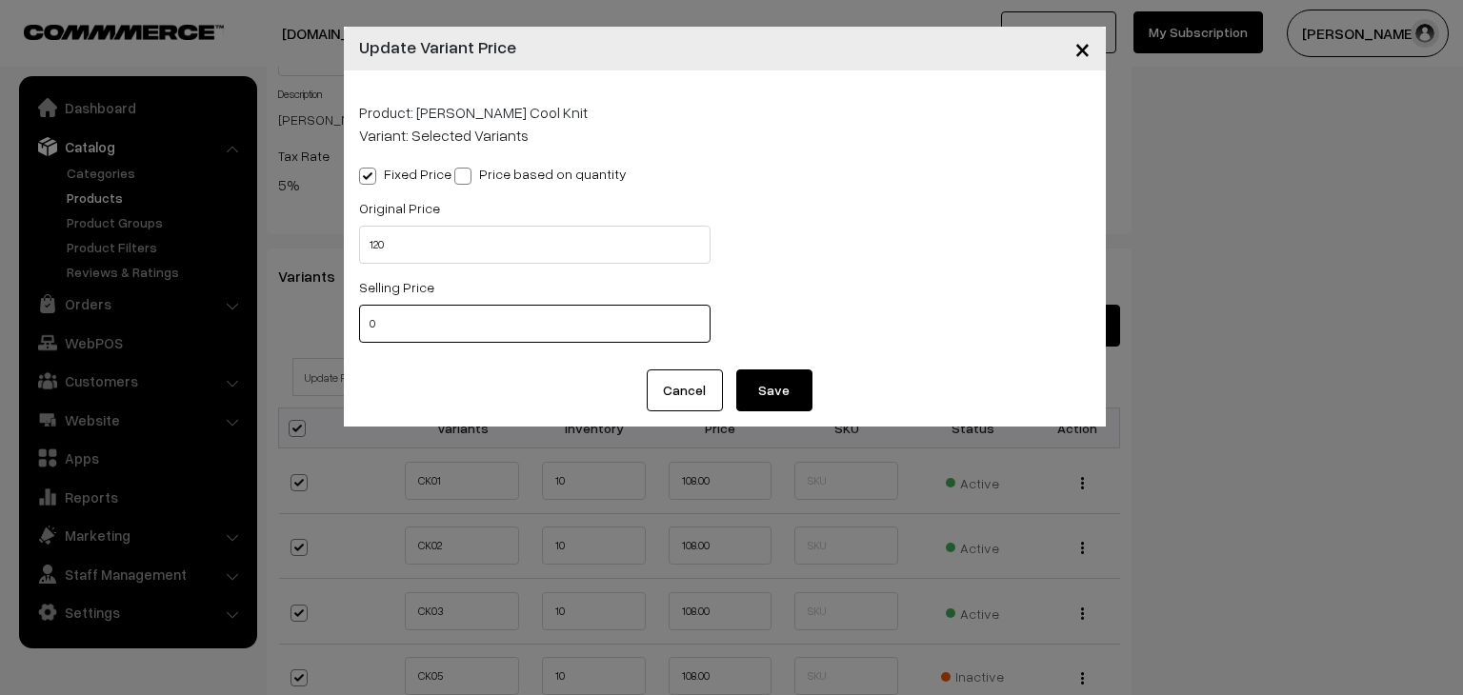
click at [372, 330] on input "0" at bounding box center [534, 324] width 351 height 38
type input "105"
click at [775, 396] on button "Save" at bounding box center [774, 391] width 76 height 42
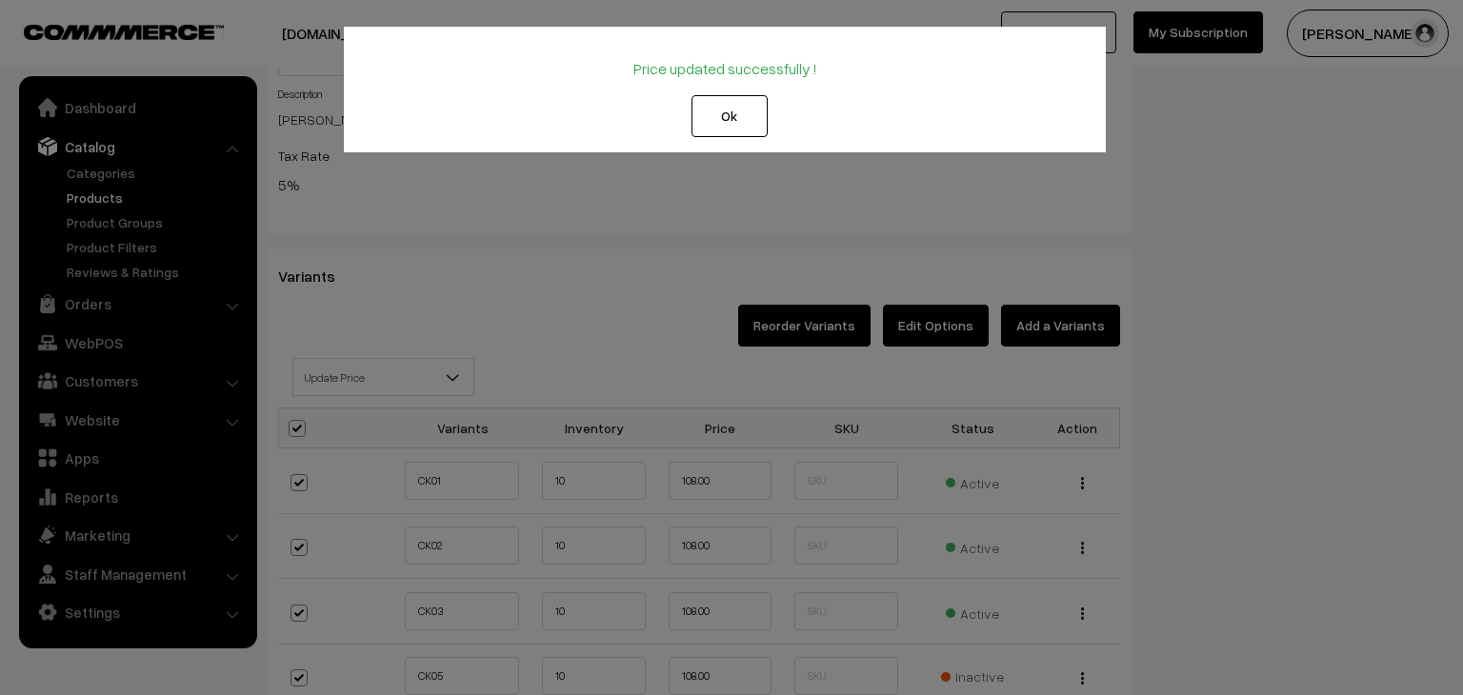
click at [710, 122] on button "Ok" at bounding box center [729, 116] width 76 height 42
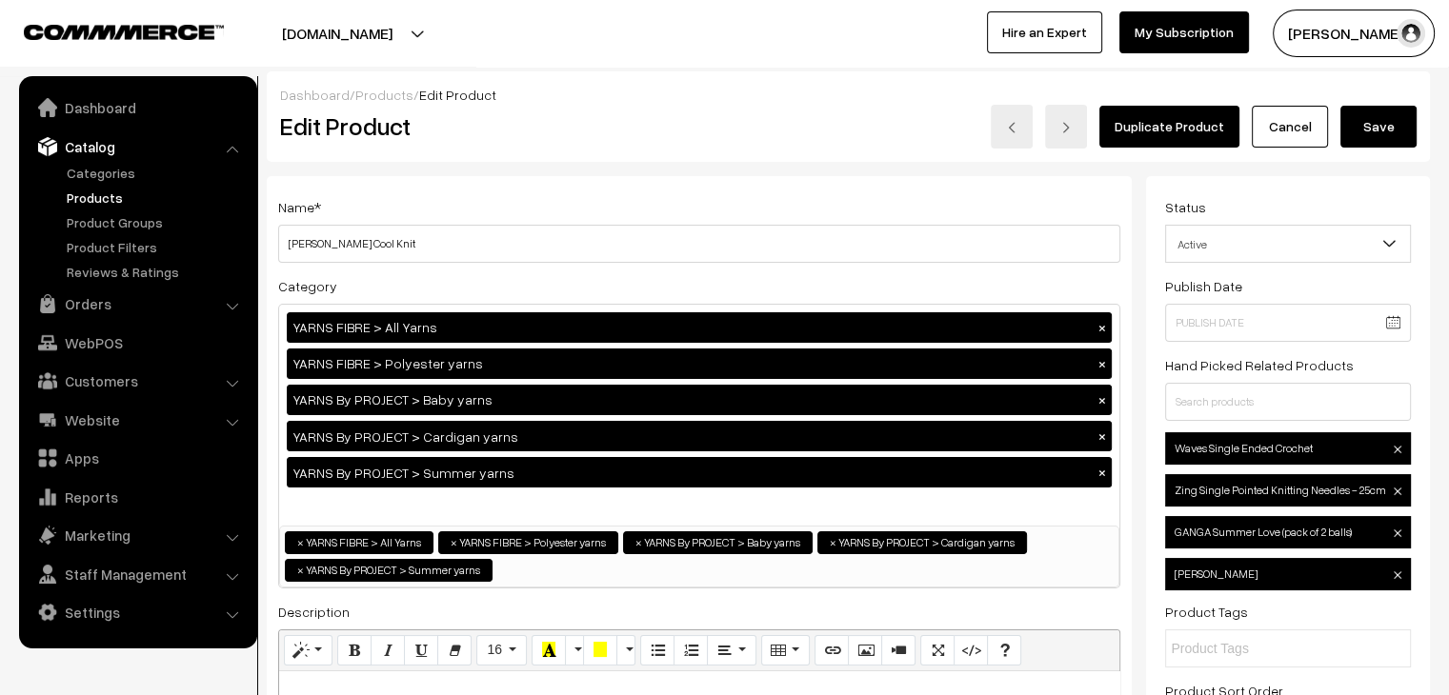
click at [1374, 121] on button "Save" at bounding box center [1378, 127] width 76 height 42
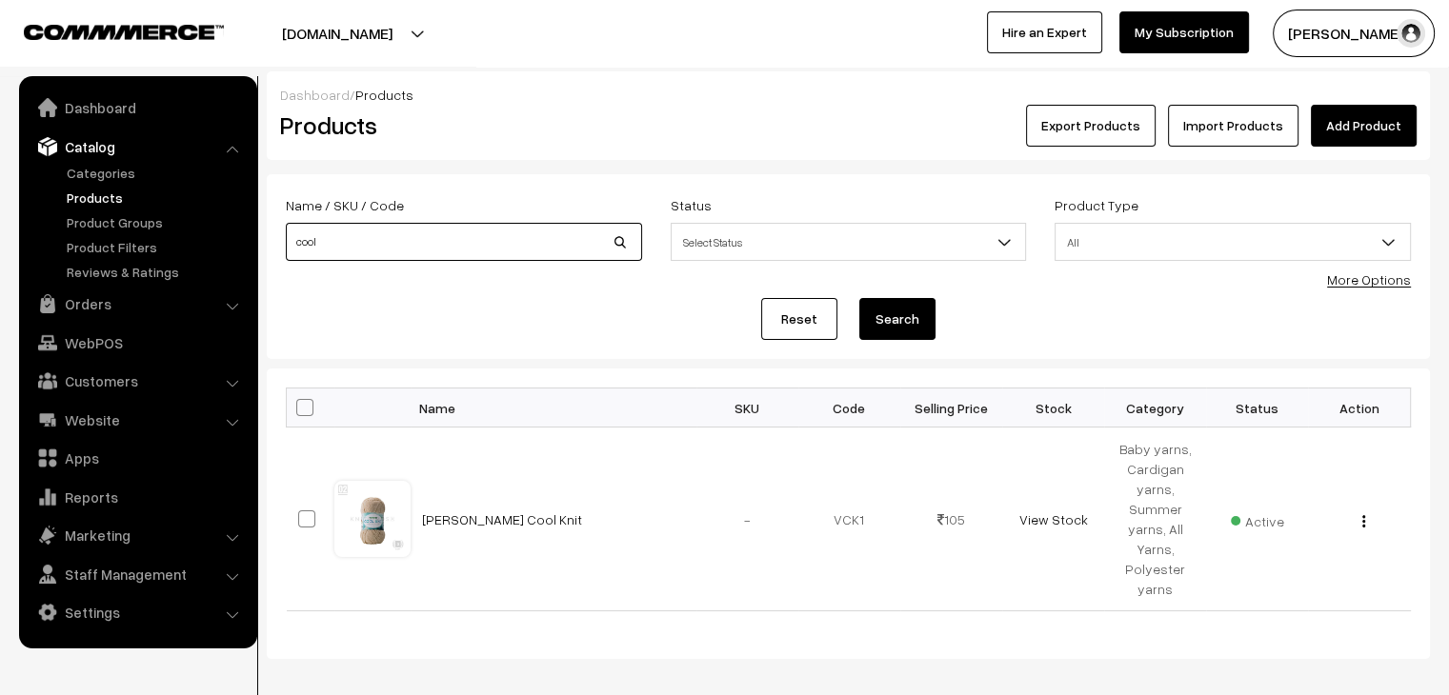
click at [412, 247] on input "cool" at bounding box center [464, 242] width 356 height 38
type input "c"
type input "magnus"
click at [859, 298] on button "Search" at bounding box center [897, 319] width 76 height 42
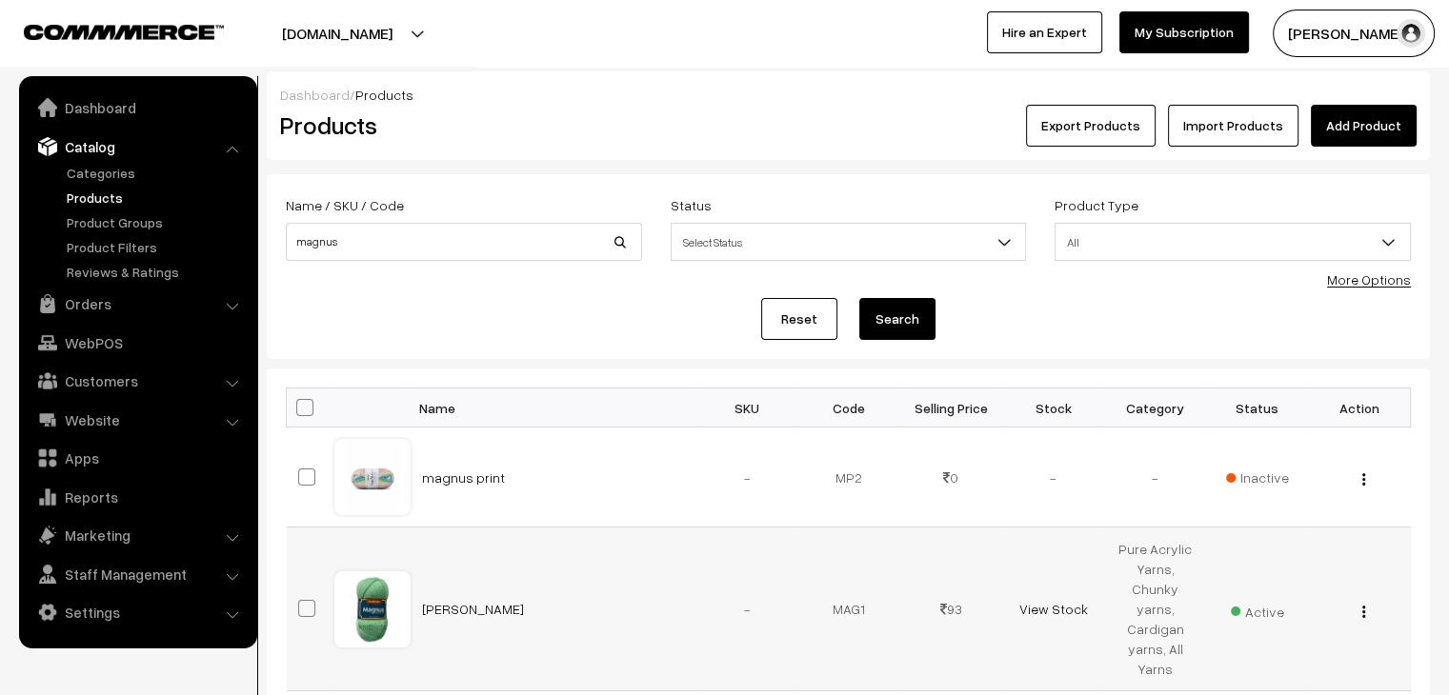
click at [1364, 606] on img "button" at bounding box center [1363, 612] width 3 height 12
click at [1317, 662] on link "Edit" at bounding box center [1278, 681] width 162 height 42
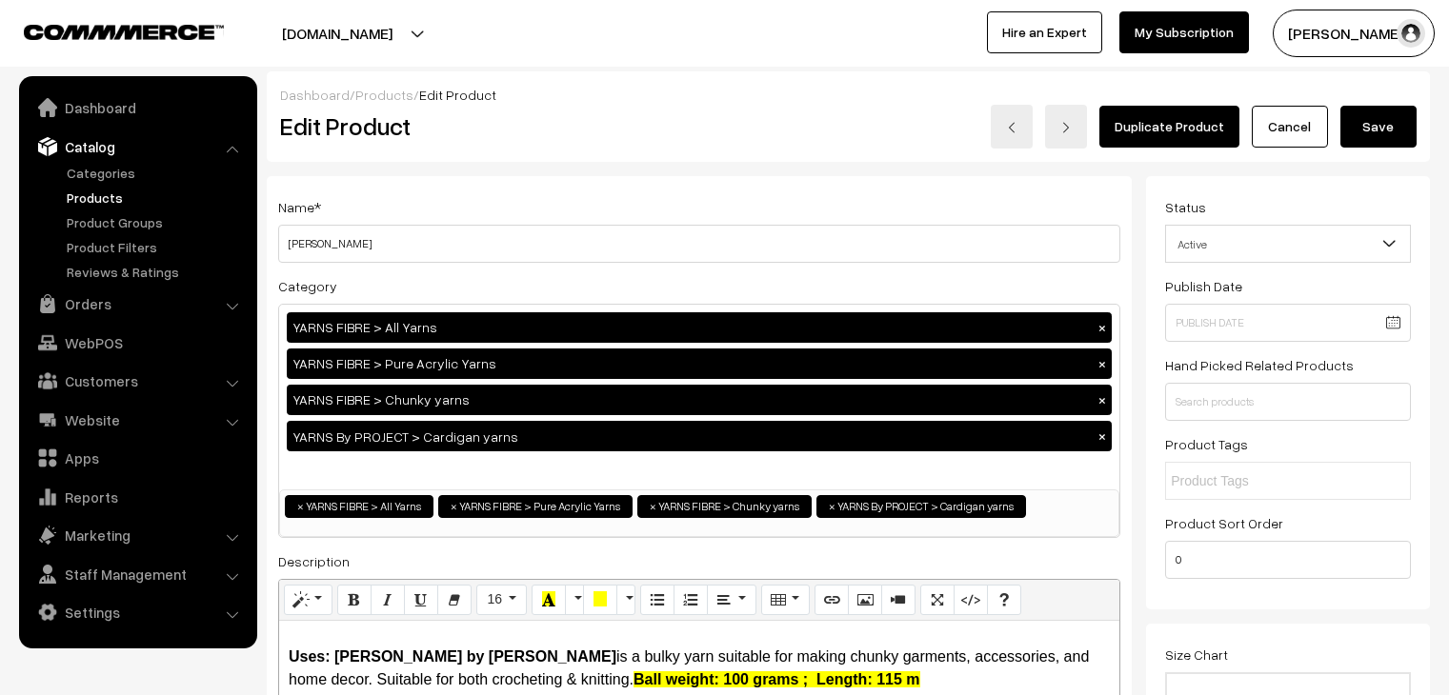
checkbox input "true"
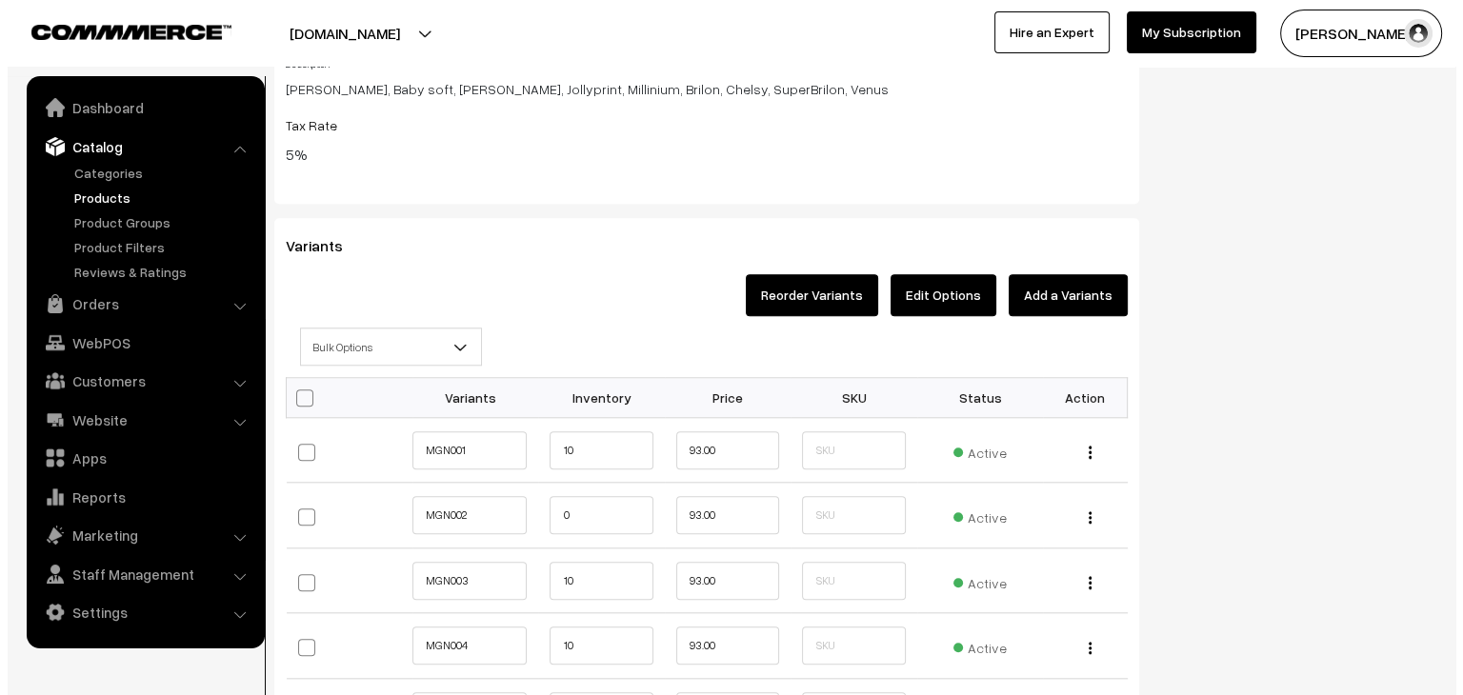
scroll to position [1764, 0]
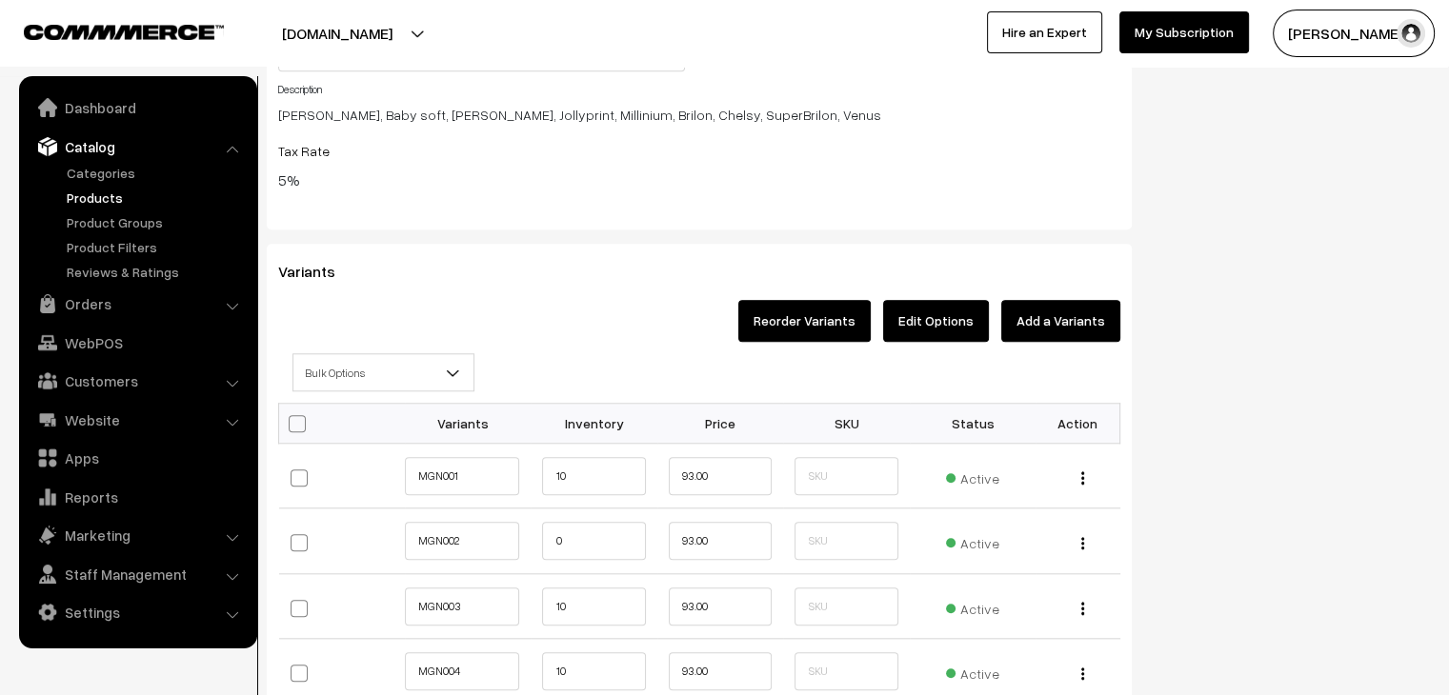
click at [295, 419] on span at bounding box center [297, 423] width 17 height 17
click at [295, 419] on input "checkbox" at bounding box center [295, 422] width 12 height 12
checkbox input "true"
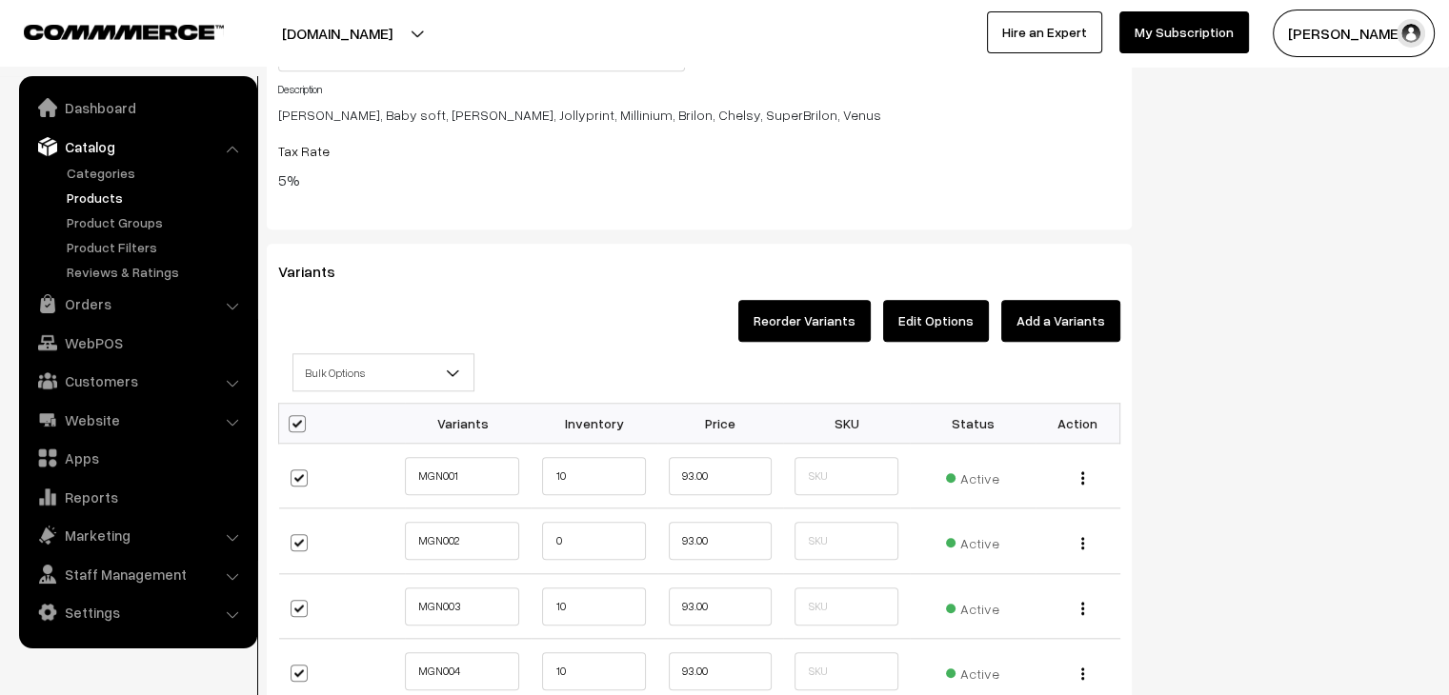
checkbox input "true"
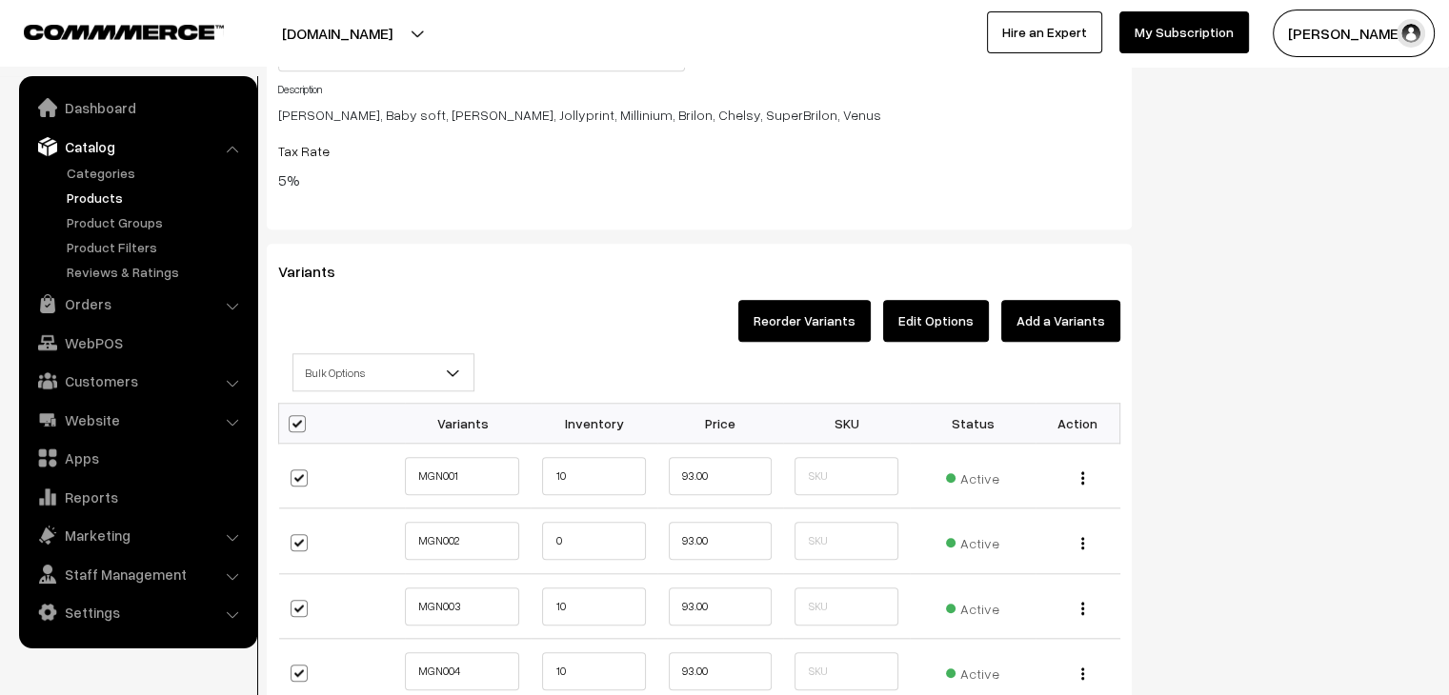
checkbox input "true"
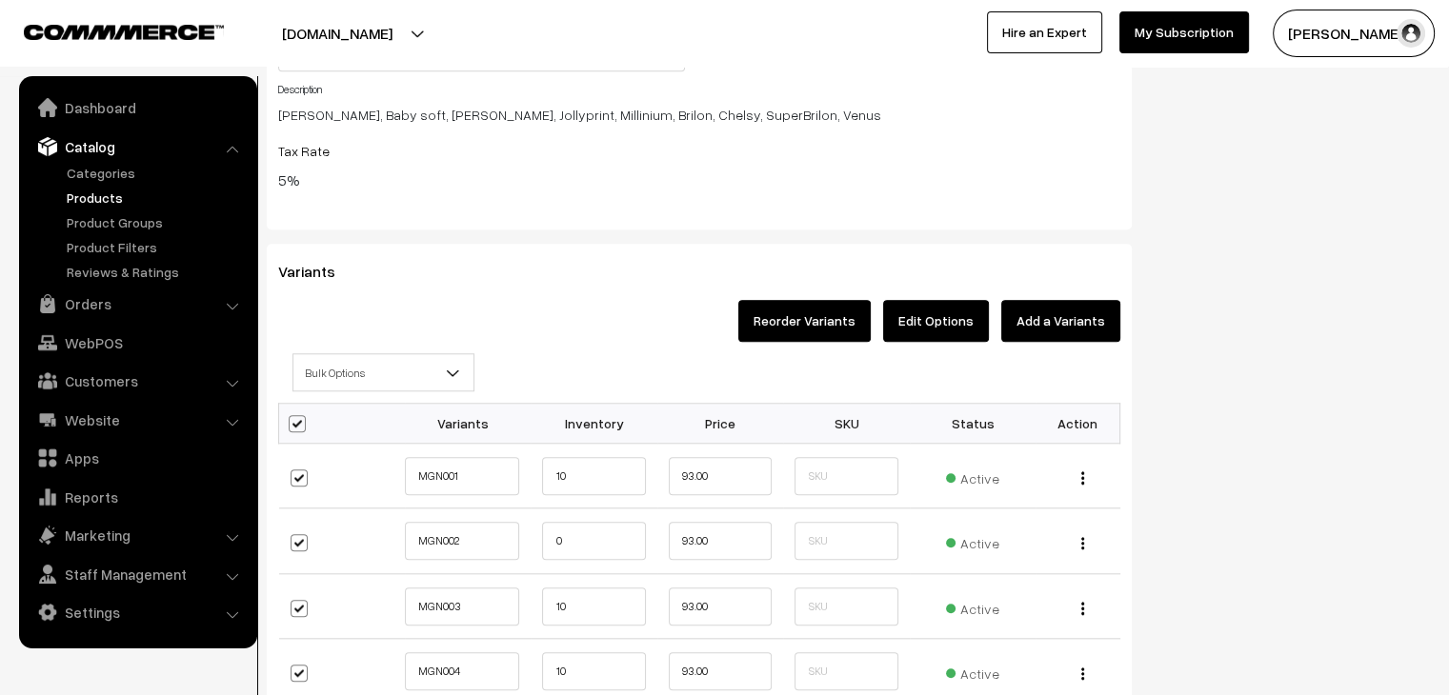
checkbox input "true"
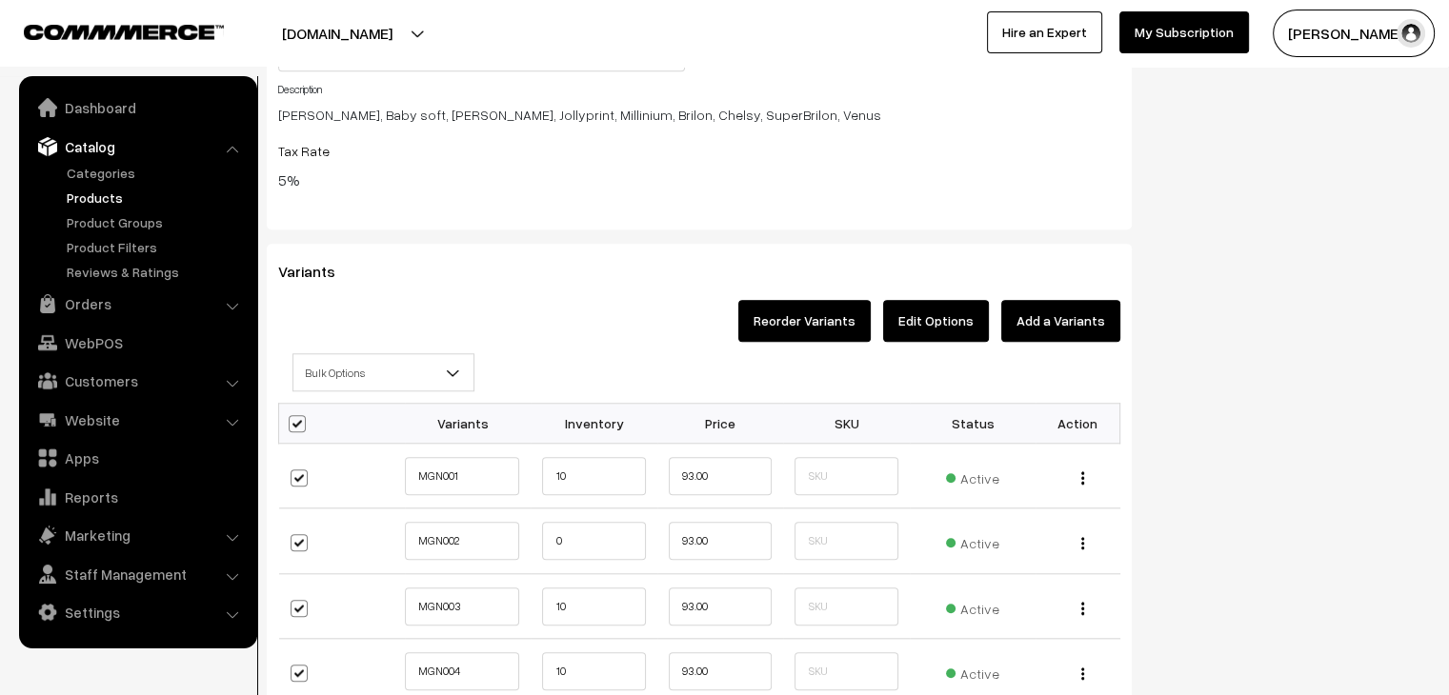
checkbox input "true"
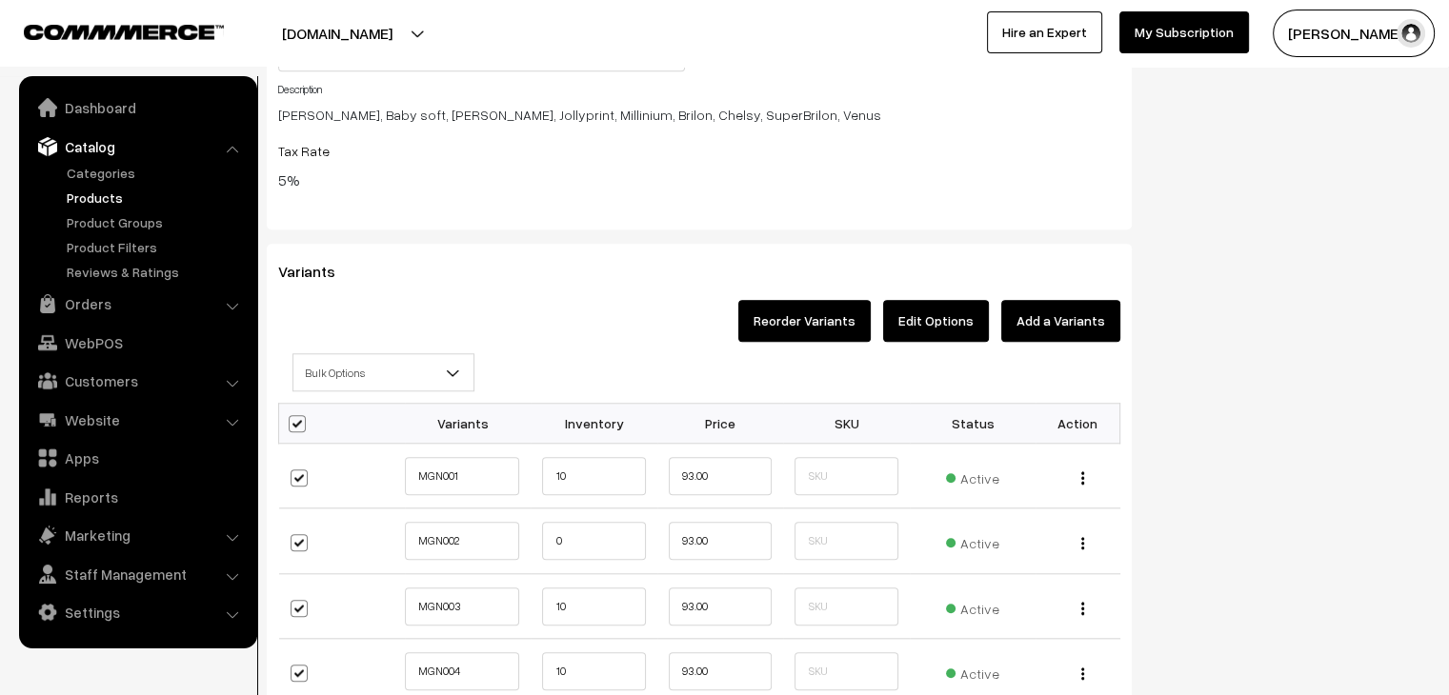
checkbox input "true"
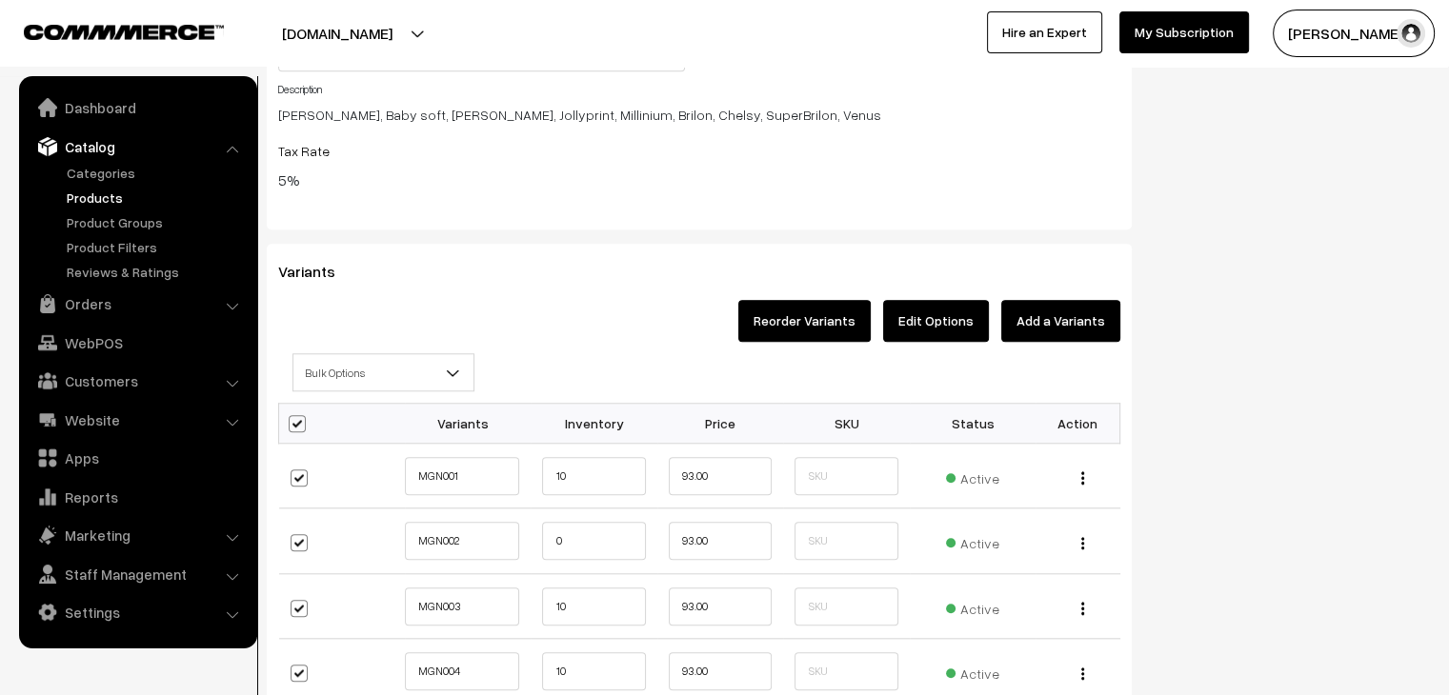
checkbox input "true"
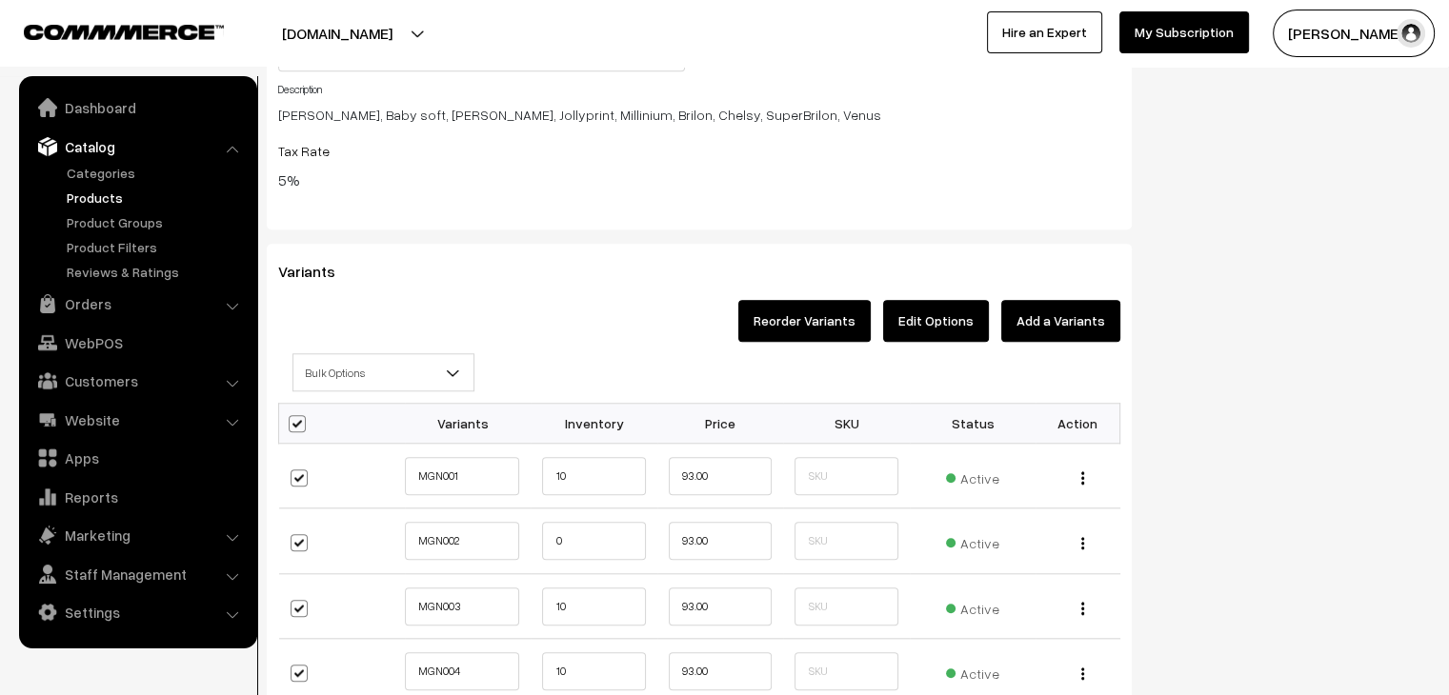
checkbox input "true"
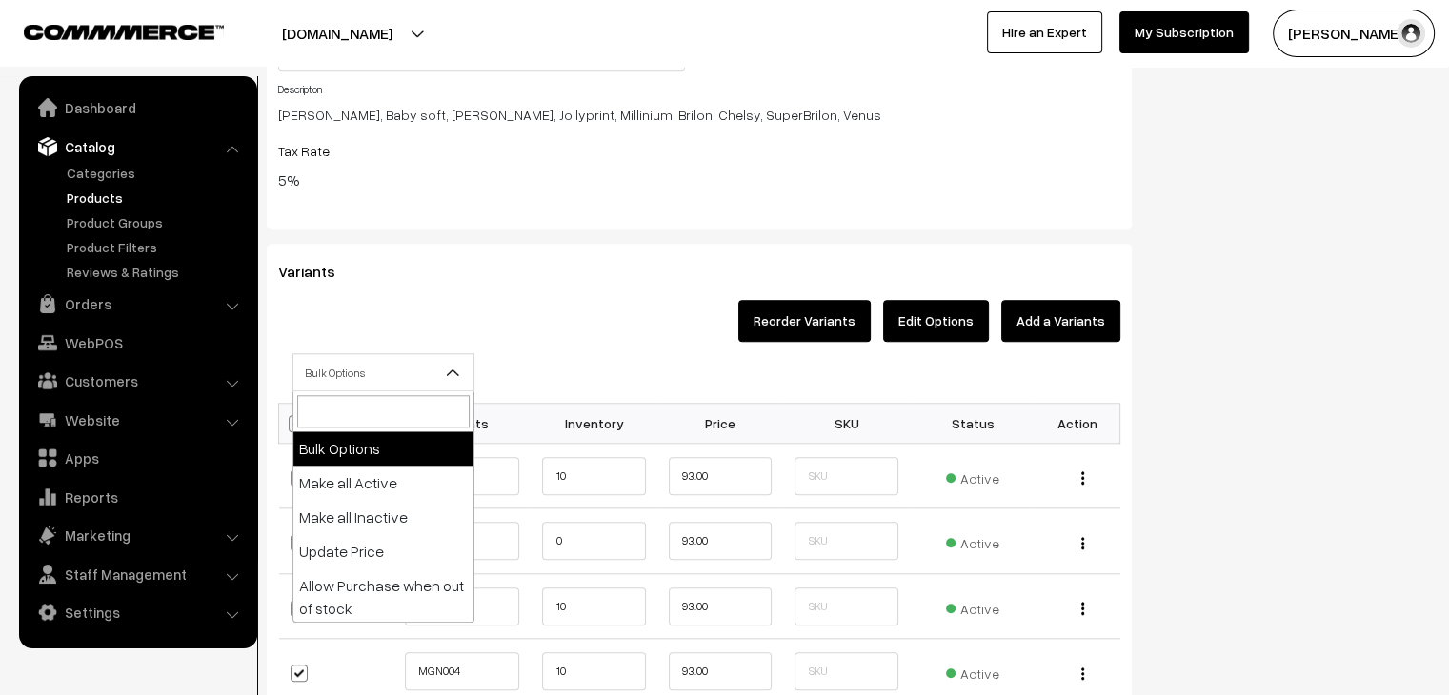
click at [357, 374] on span "Bulk Options" at bounding box center [383, 372] width 180 height 33
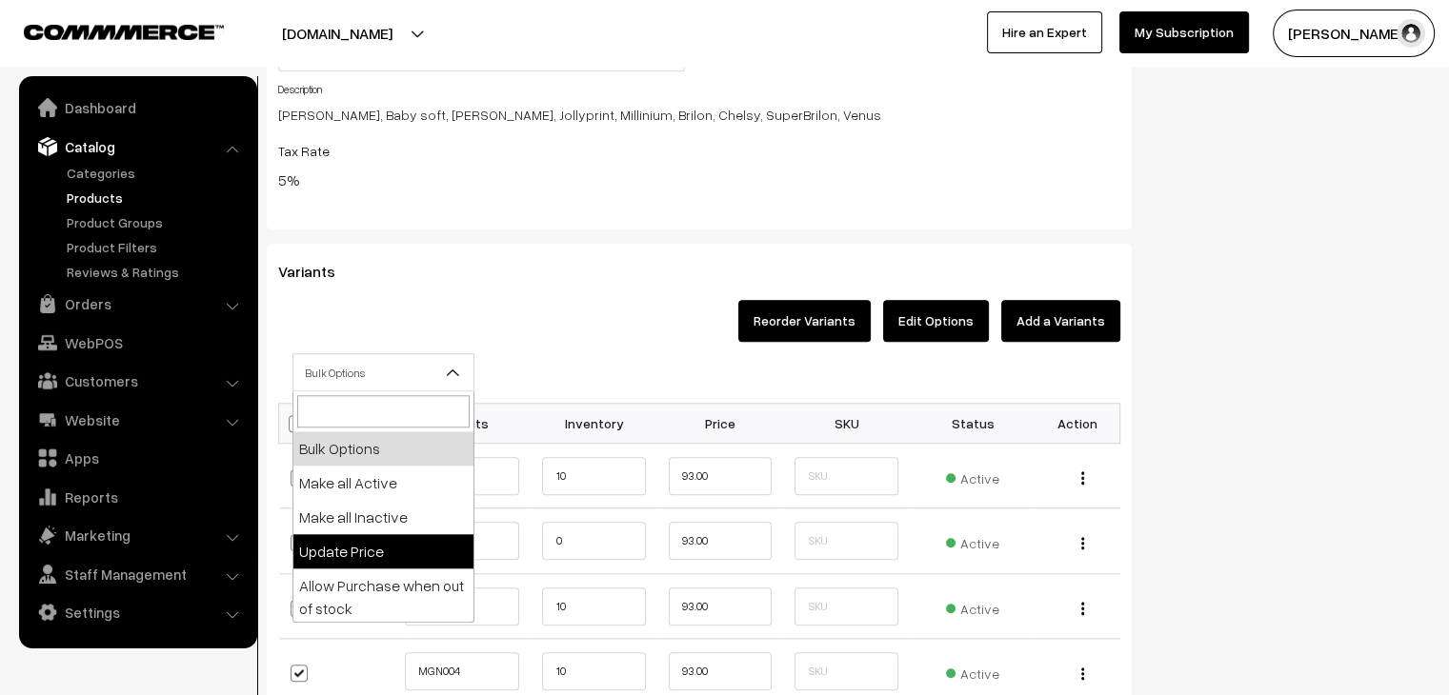
select select "0"
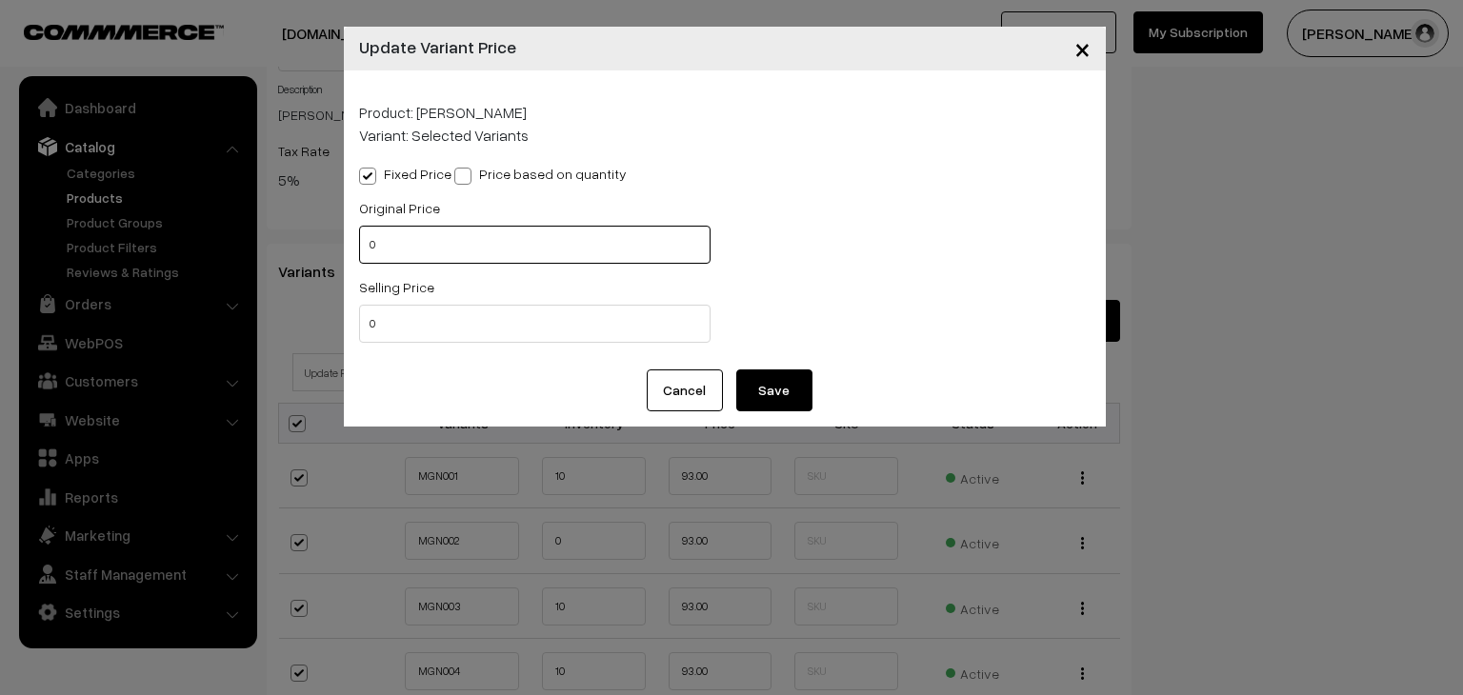
click at [381, 245] on input "0" at bounding box center [534, 245] width 351 height 38
type input "100"
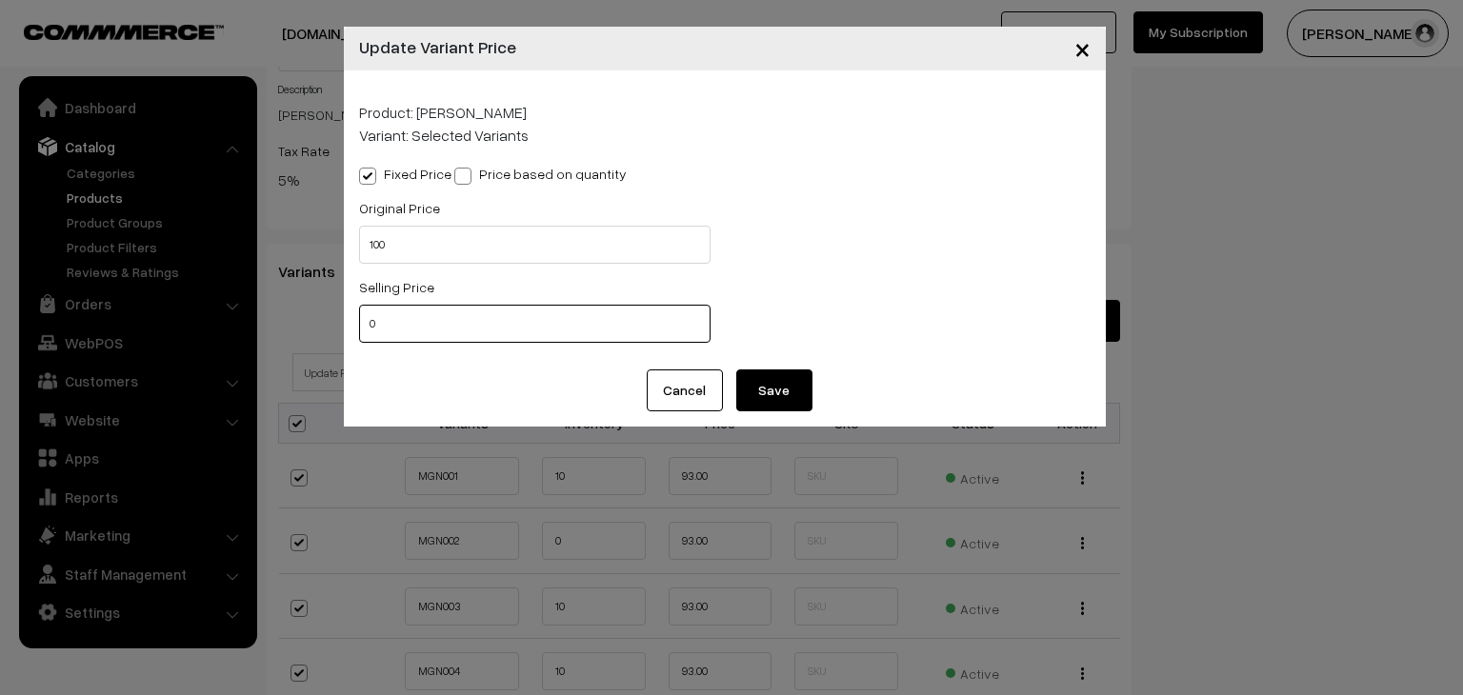
click at [392, 338] on input "0" at bounding box center [534, 324] width 351 height 38
type input "90"
click at [787, 396] on button "Save" at bounding box center [774, 391] width 76 height 42
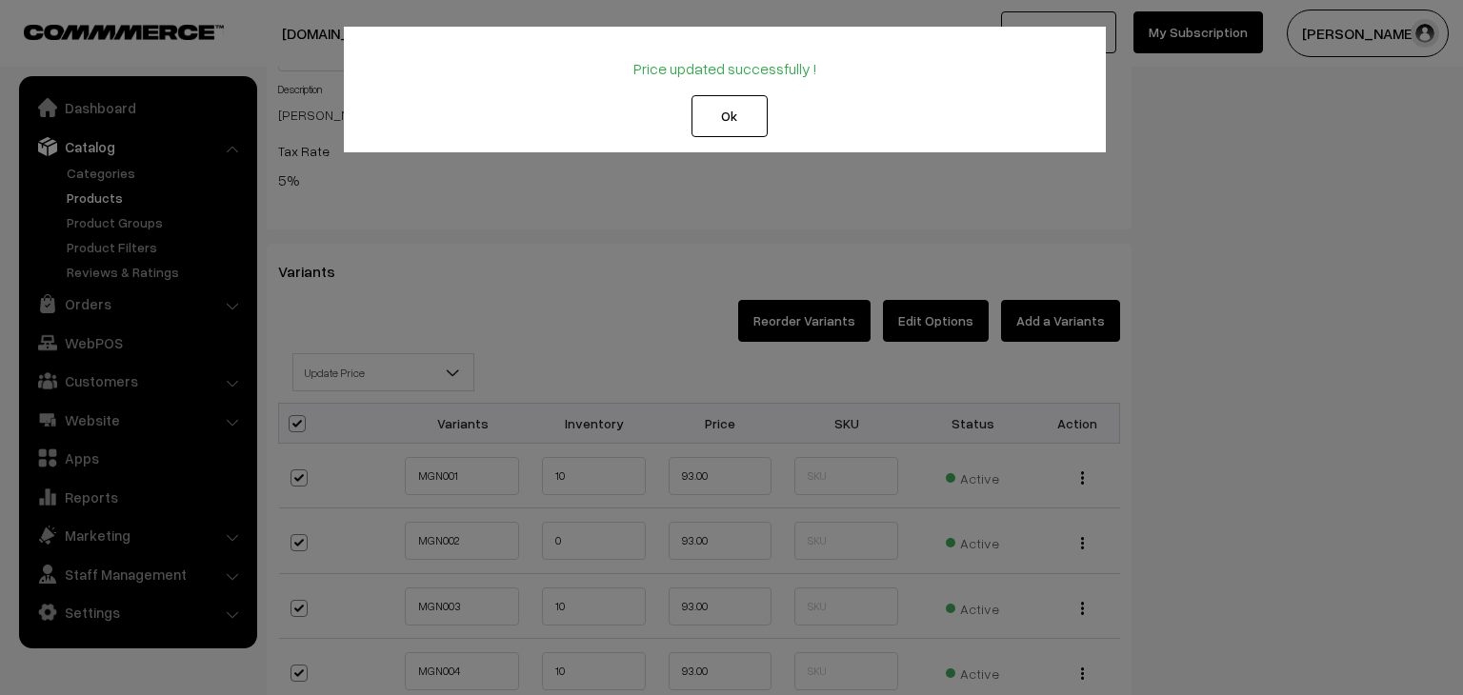
click at [718, 108] on button "Ok" at bounding box center [729, 116] width 76 height 42
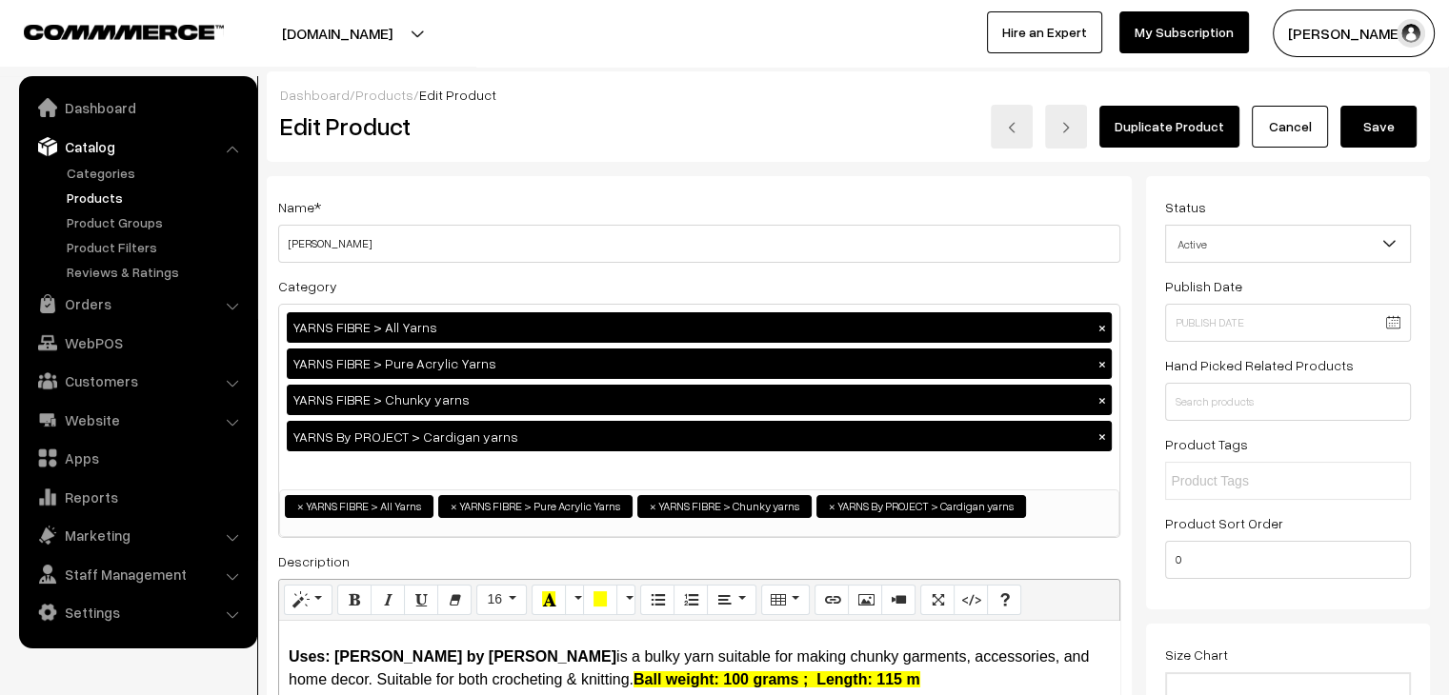
click at [1385, 130] on button "Save" at bounding box center [1378, 127] width 76 height 42
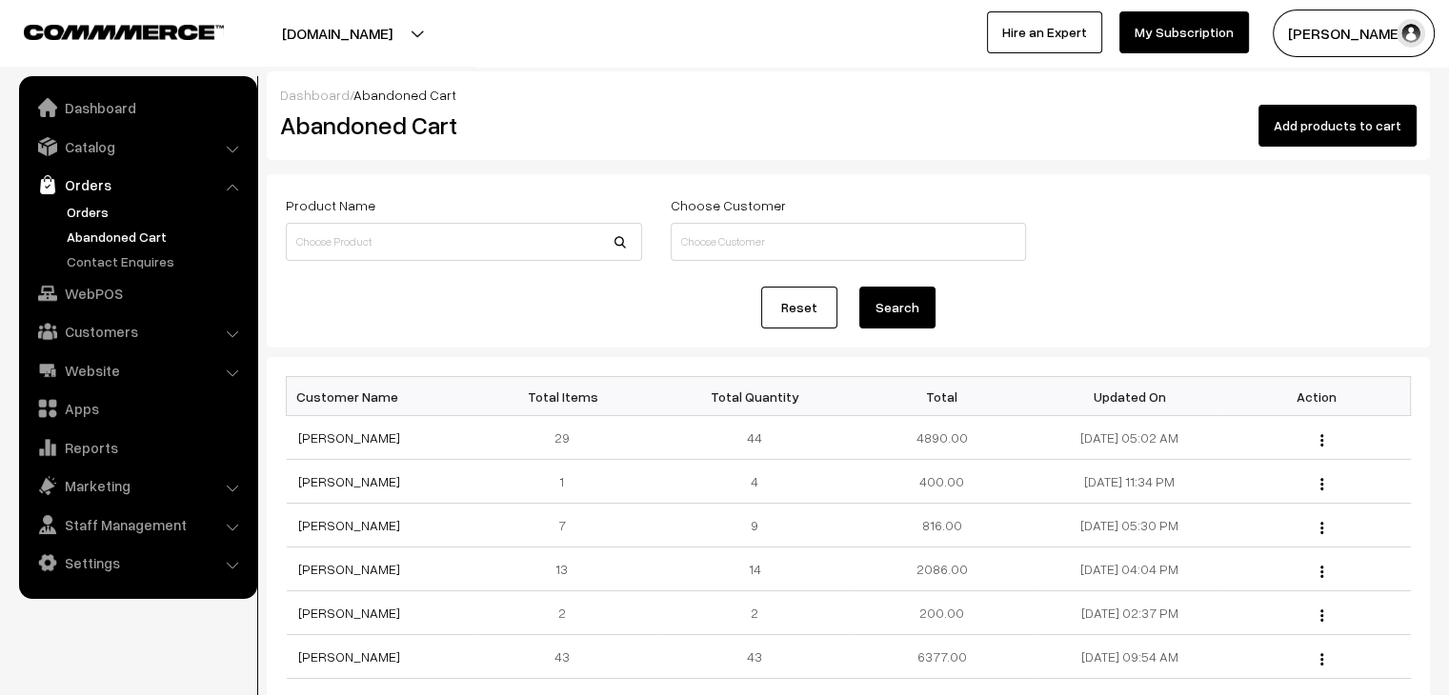
click at [97, 210] on link "Orders" at bounding box center [156, 212] width 189 height 20
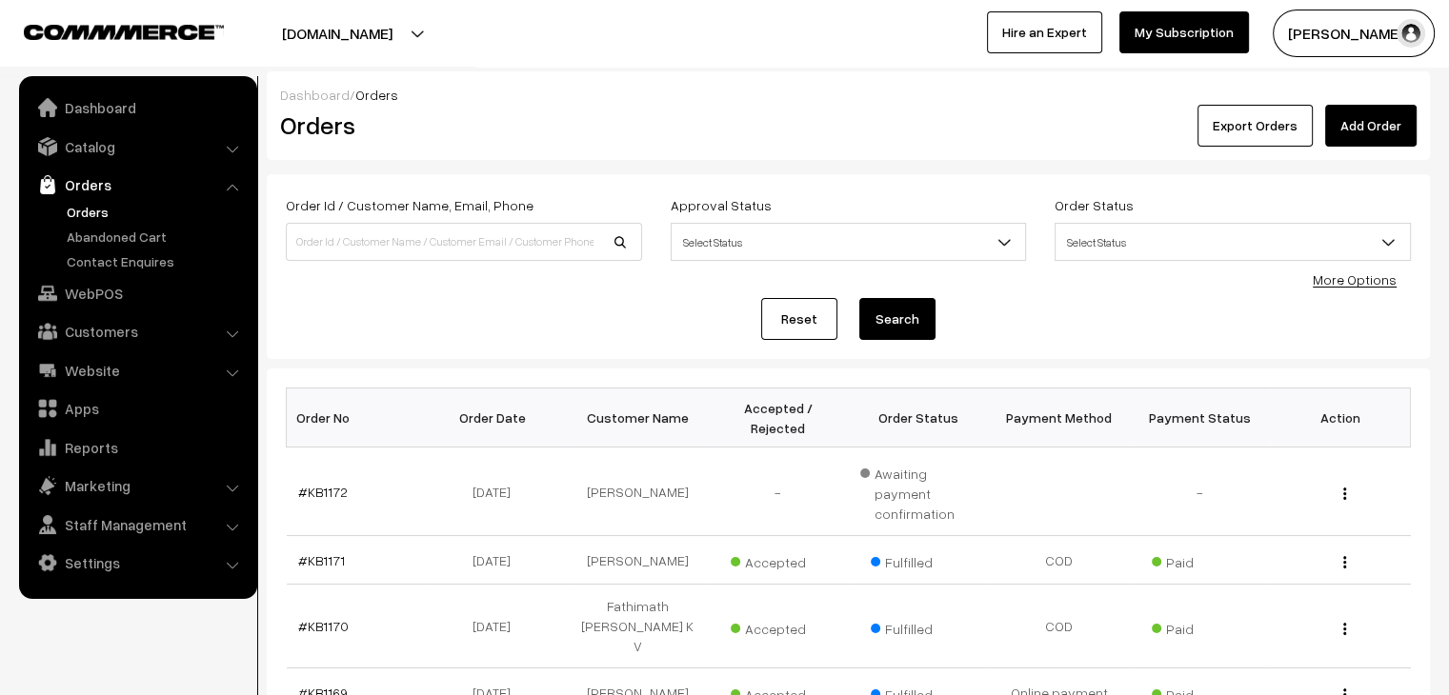
click at [96, 214] on link "Orders" at bounding box center [156, 212] width 189 height 20
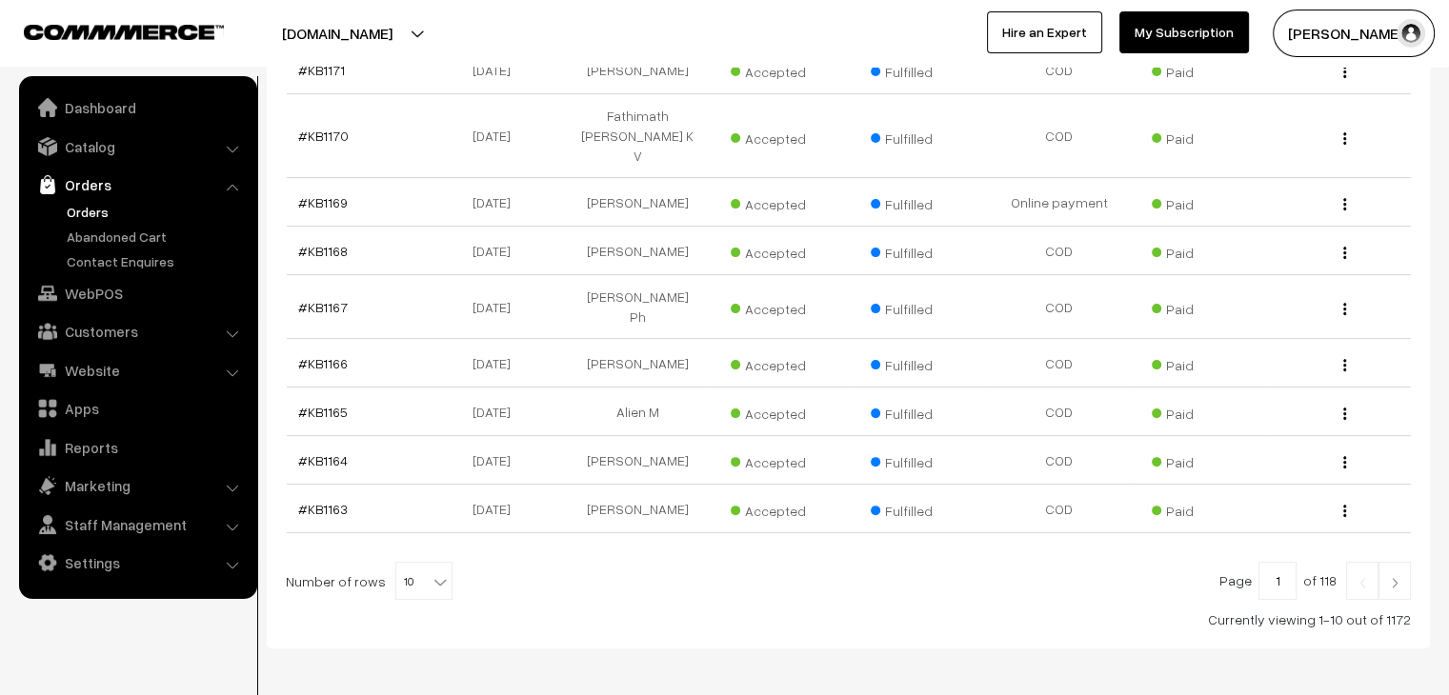
click at [442, 562] on div at bounding box center [848, 581] width 1125 height 38
click at [431, 572] on b at bounding box center [440, 581] width 19 height 19
select select "100"
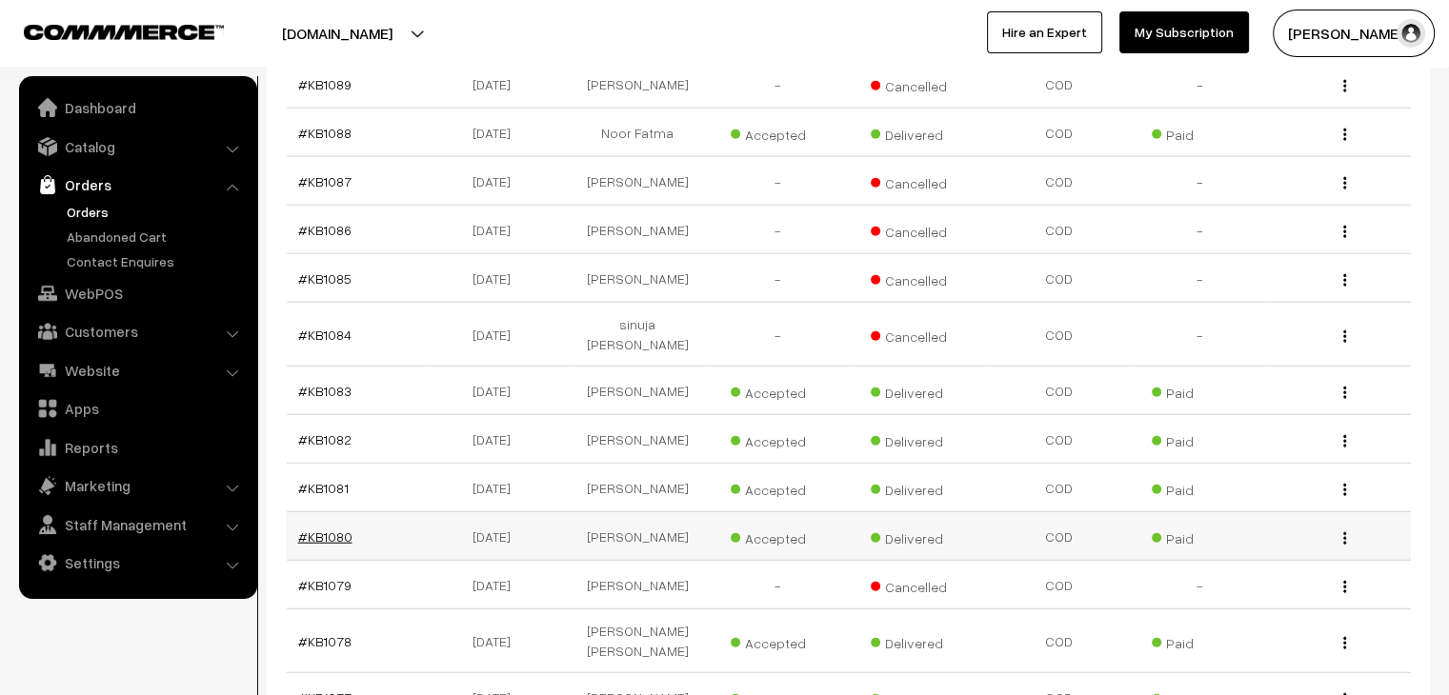
scroll to position [4693, 0]
click at [331, 529] on link "#KB1080" at bounding box center [325, 537] width 54 height 16
